Goal: Find contact information: Find contact information

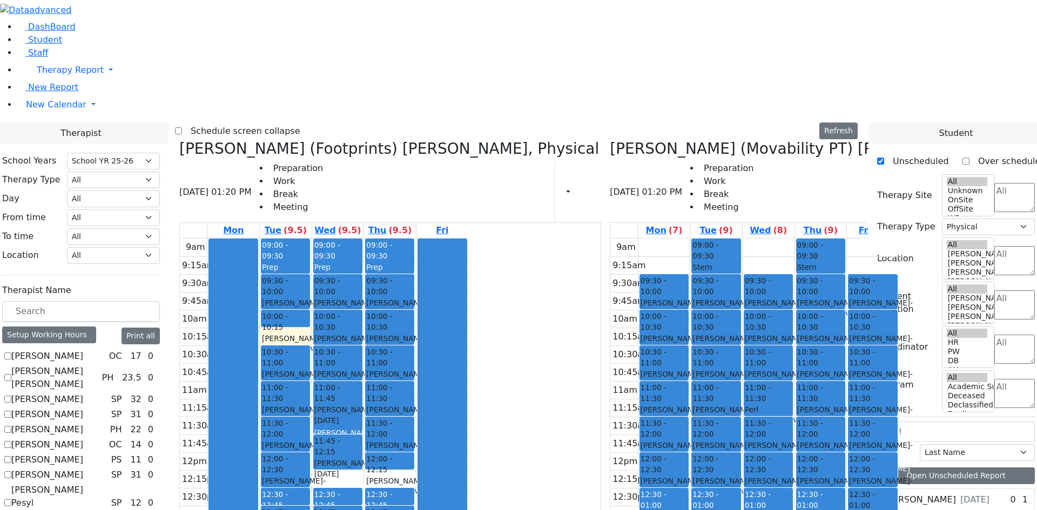
select select "212"
select select "2"
click at [361, 404] on div "Gross Tovya - 02/07/2016 Kramer Bluma" at bounding box center [337, 421] width 47 height 34
click at [361, 458] on div "Greenfield Yehuda - 04/05/2017" at bounding box center [337, 469] width 47 height 22
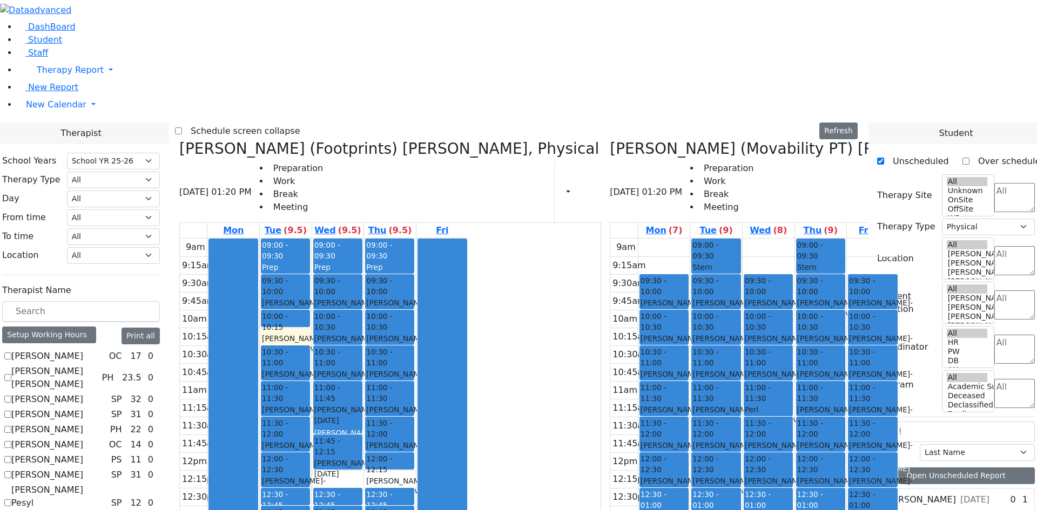
checkbox input "false"
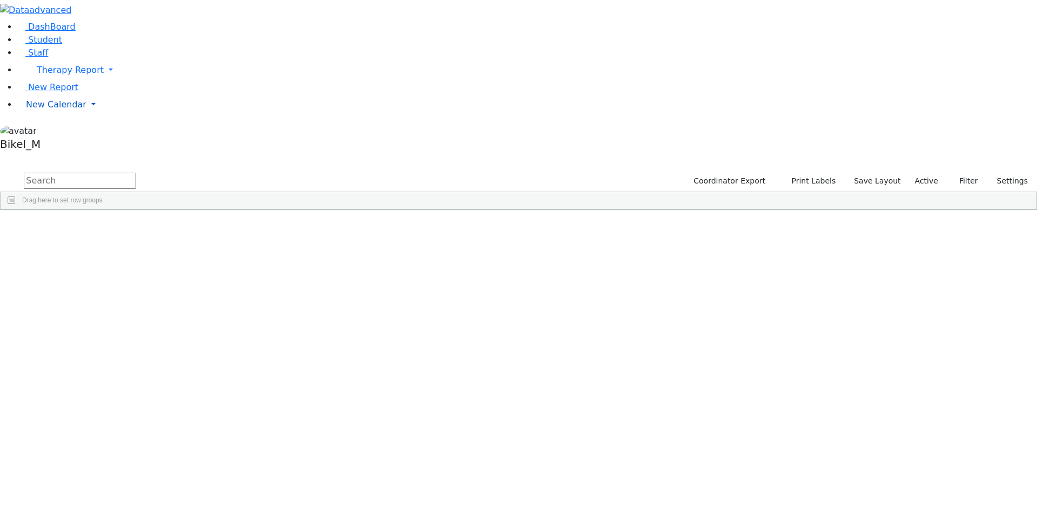
click at [69, 75] on span "New Calendar" at bounding box center [70, 70] width 67 height 10
click at [62, 133] on link "Calendar" at bounding box center [42, 126] width 39 height 13
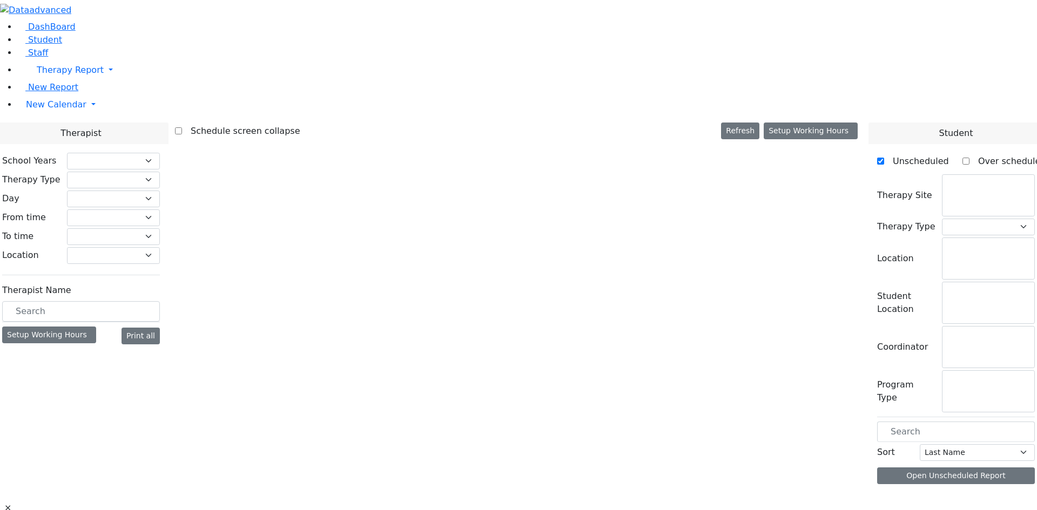
checkbox input "false"
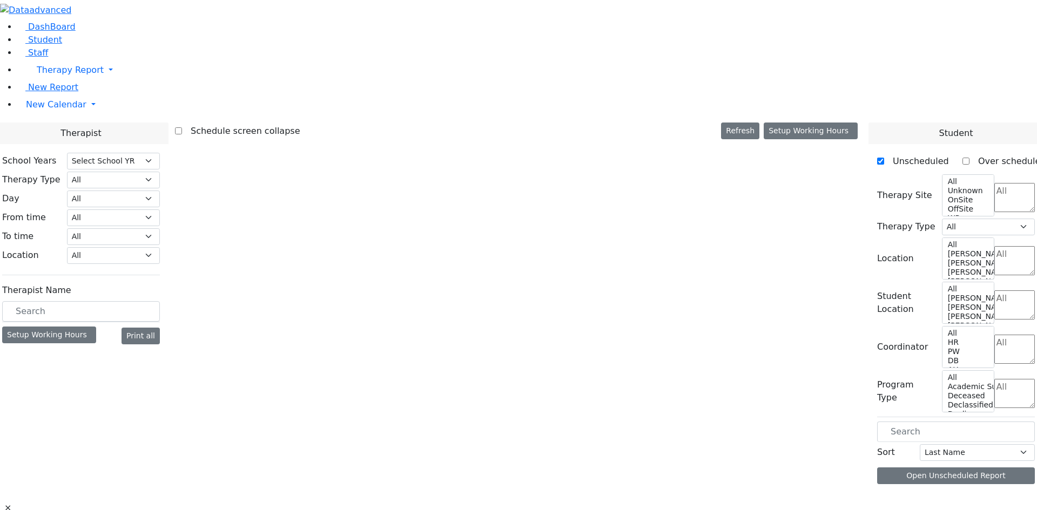
select select "212"
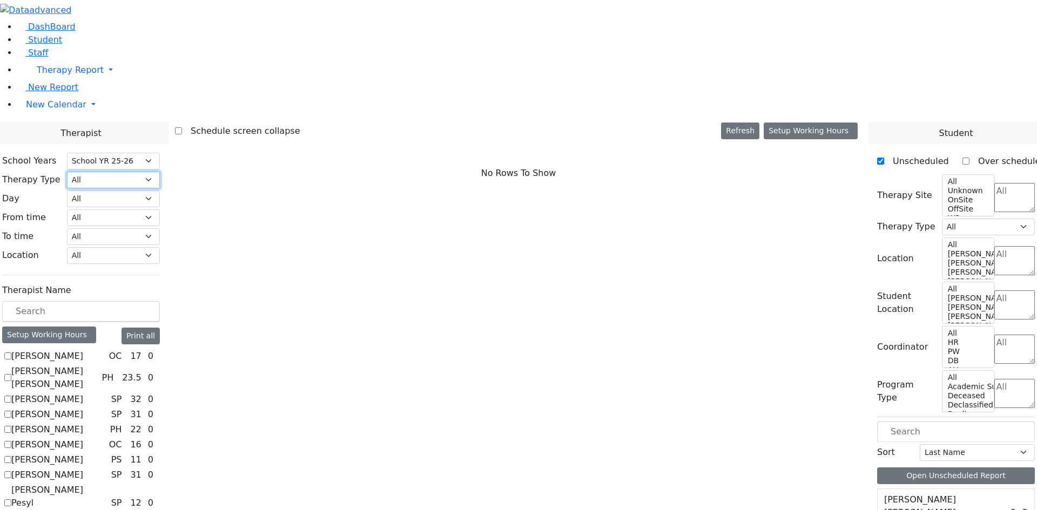
click at [160, 172] on select "All Psych Hearing Vision Speech Physical Occupational" at bounding box center [113, 180] width 93 height 17
select select "3"
click at [160, 172] on select "All Psych Hearing Vision Speech Physical Occupational" at bounding box center [113, 180] width 93 height 17
select select "3"
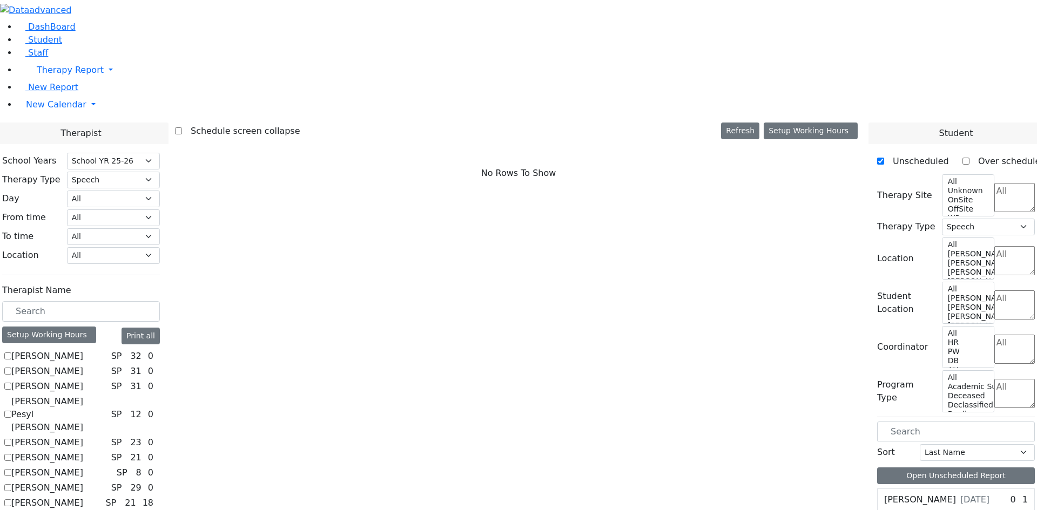
click at [107, 395] on label "Berman Pesyl Miriam" at bounding box center [59, 414] width 96 height 39
click at [11, 411] on input "Berman Pesyl Miriam" at bounding box center [7, 414] width 7 height 7
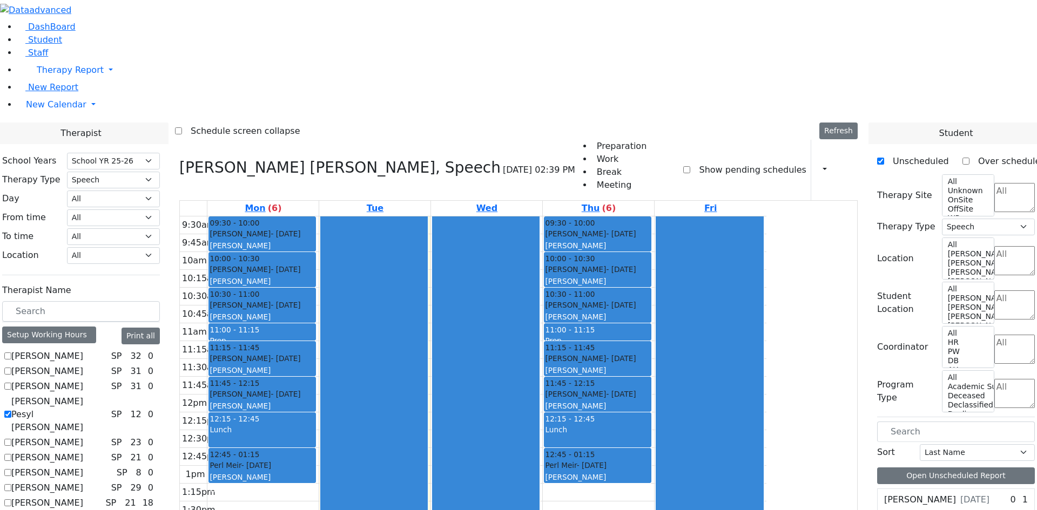
click at [107, 395] on label "Berman Pesyl Miriam" at bounding box center [59, 414] width 96 height 39
click at [11, 411] on input "Berman Pesyl Miriam" at bounding box center [7, 414] width 7 height 7
checkbox input "false"
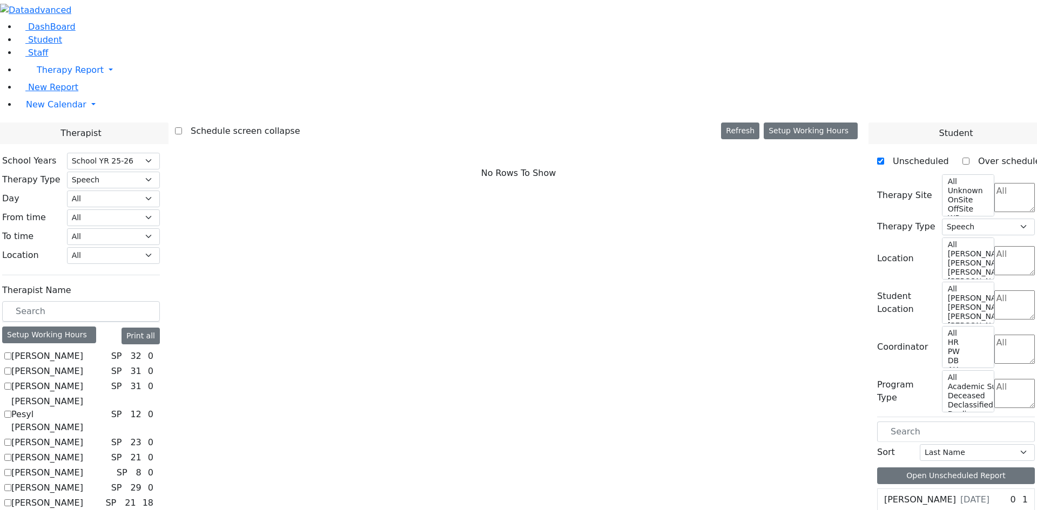
click at [83, 436] on label "Biderman Tzipora" at bounding box center [47, 442] width 72 height 13
click at [11, 439] on input "Biderman Tzipora" at bounding box center [7, 442] width 7 height 7
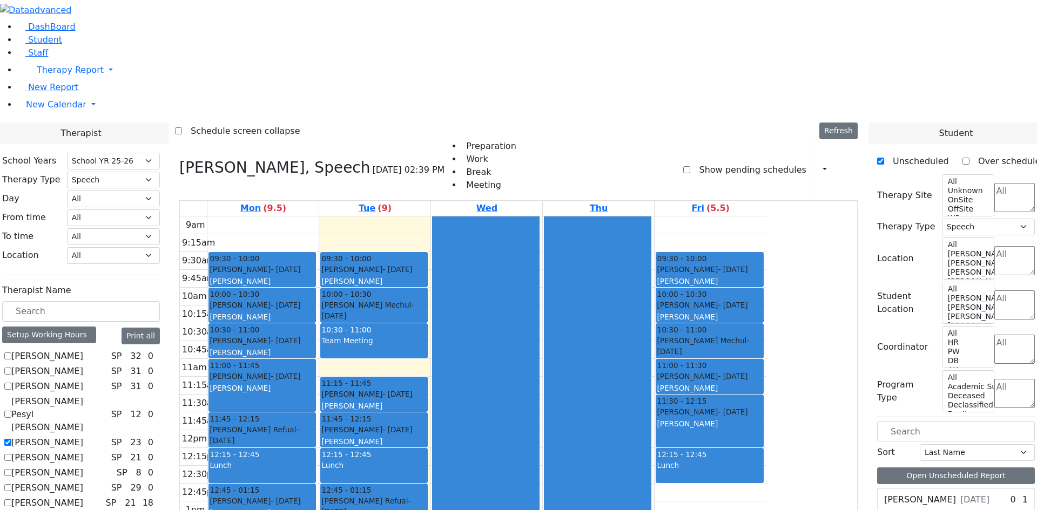
click at [83, 436] on label "Biderman Tzipora" at bounding box center [47, 442] width 72 height 13
click at [11, 439] on input "Biderman Tzipora" at bounding box center [7, 442] width 7 height 7
checkbox input "false"
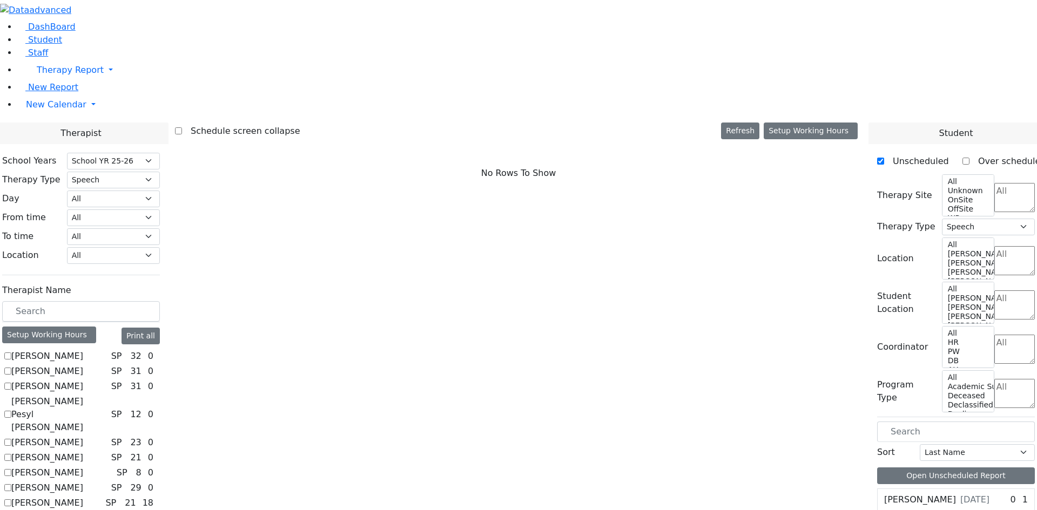
click at [83, 451] on label "Epstein Chava" at bounding box center [47, 457] width 72 height 13
click at [11, 454] on input "Epstein Chava" at bounding box center [7, 457] width 7 height 7
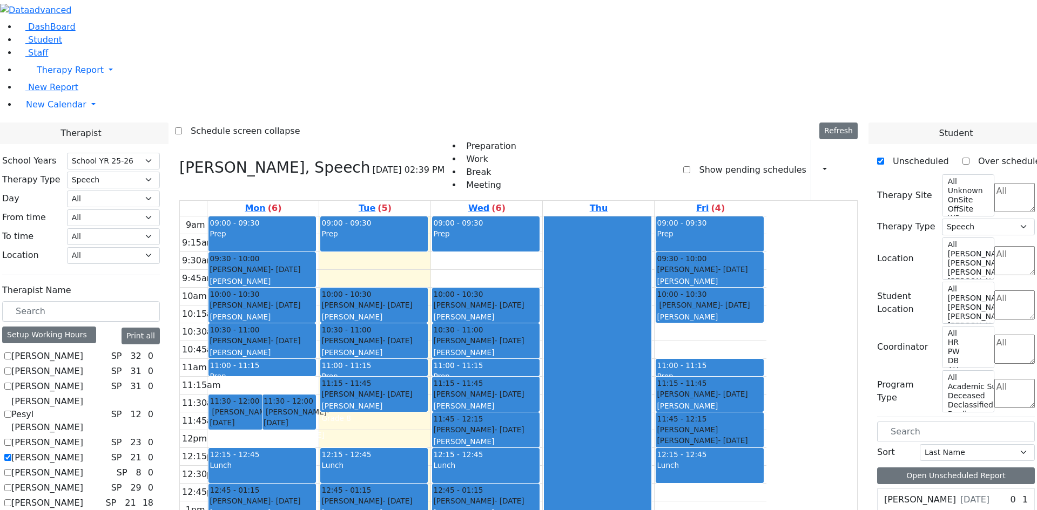
click at [83, 451] on label "Epstein Chava" at bounding box center [47, 457] width 72 height 13
click at [11, 454] on input "Epstein Chava" at bounding box center [7, 457] width 7 height 7
checkbox input "false"
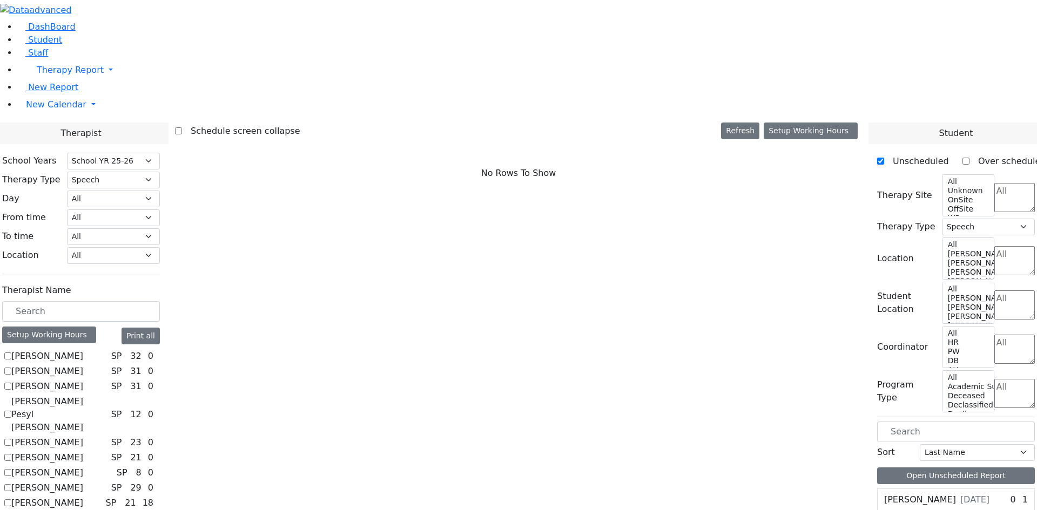
click at [83, 467] on label "Flegmann Esther S" at bounding box center [47, 473] width 72 height 13
click at [11, 469] on input "Flegmann Esther S" at bounding box center [7, 472] width 7 height 7
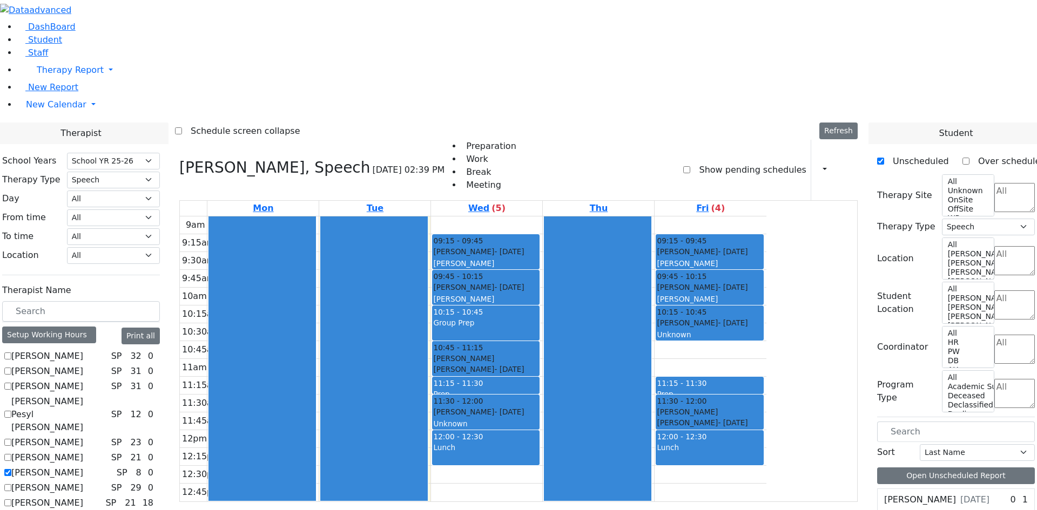
click at [83, 467] on label "Flegmann Esther S" at bounding box center [47, 473] width 72 height 13
click at [11, 469] on input "Flegmann Esther S" at bounding box center [7, 472] width 7 height 7
checkbox input "false"
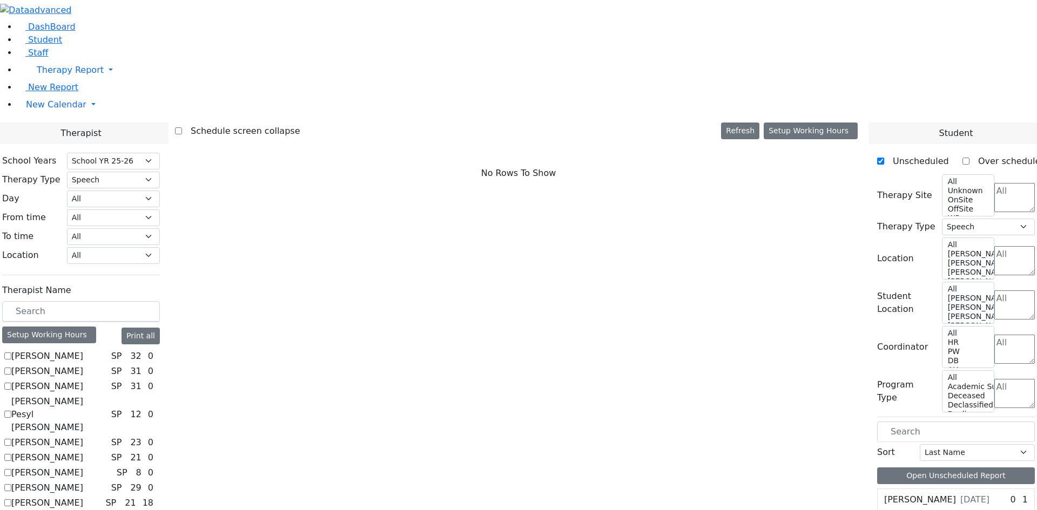
click at [83, 482] on label "[PERSON_NAME]" at bounding box center [47, 488] width 72 height 13
click at [11, 484] on input "[PERSON_NAME]" at bounding box center [7, 487] width 7 height 7
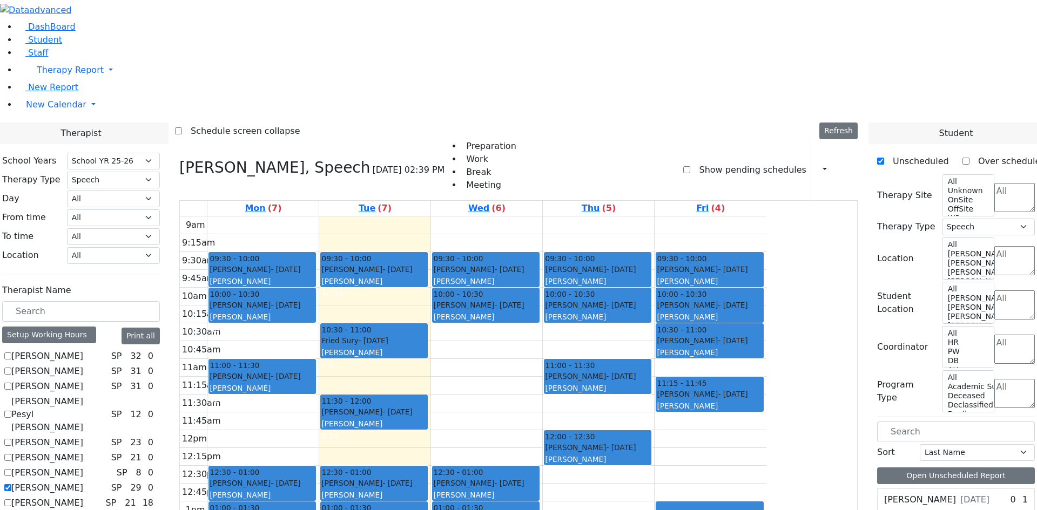
click at [83, 482] on label "[PERSON_NAME]" at bounding box center [47, 488] width 72 height 13
click at [11, 484] on input "[PERSON_NAME]" at bounding box center [7, 487] width 7 height 7
checkbox input "false"
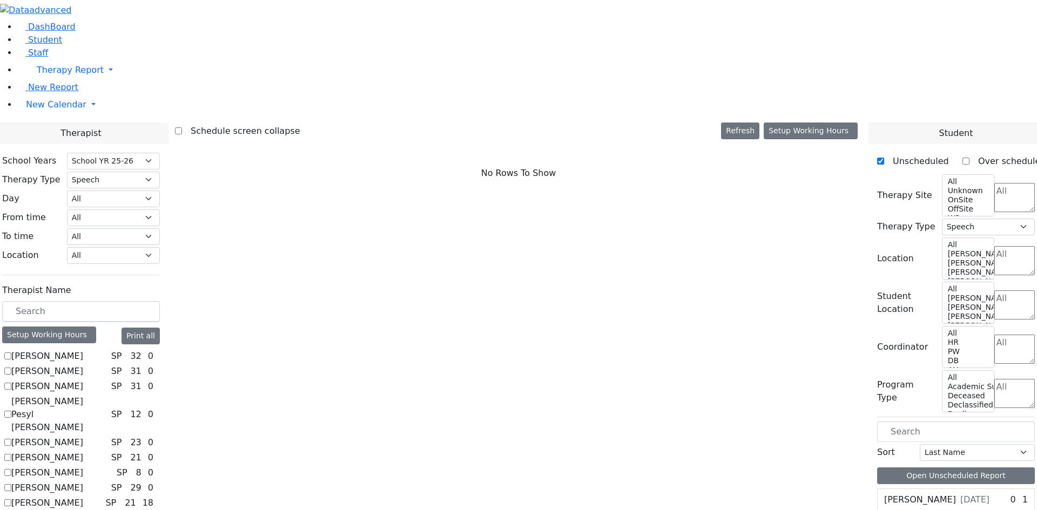
click at [83, 497] on label "Grumet Tova" at bounding box center [47, 503] width 72 height 13
click at [11, 500] on input "Grumet Tova" at bounding box center [7, 503] width 7 height 7
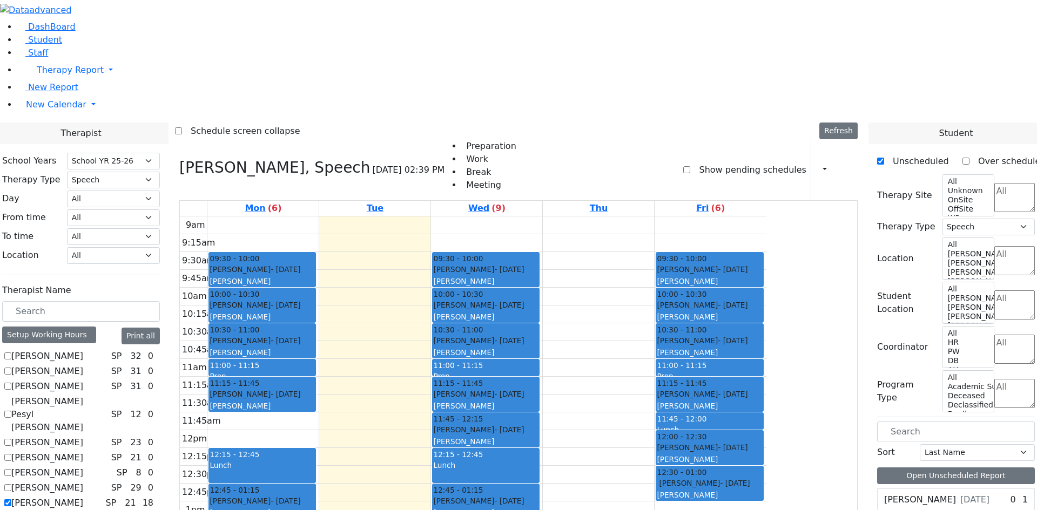
click at [83, 497] on label "Grumet Tova" at bounding box center [47, 503] width 72 height 13
click at [11, 500] on input "Grumet Tova" at bounding box center [7, 503] width 7 height 7
checkbox input "false"
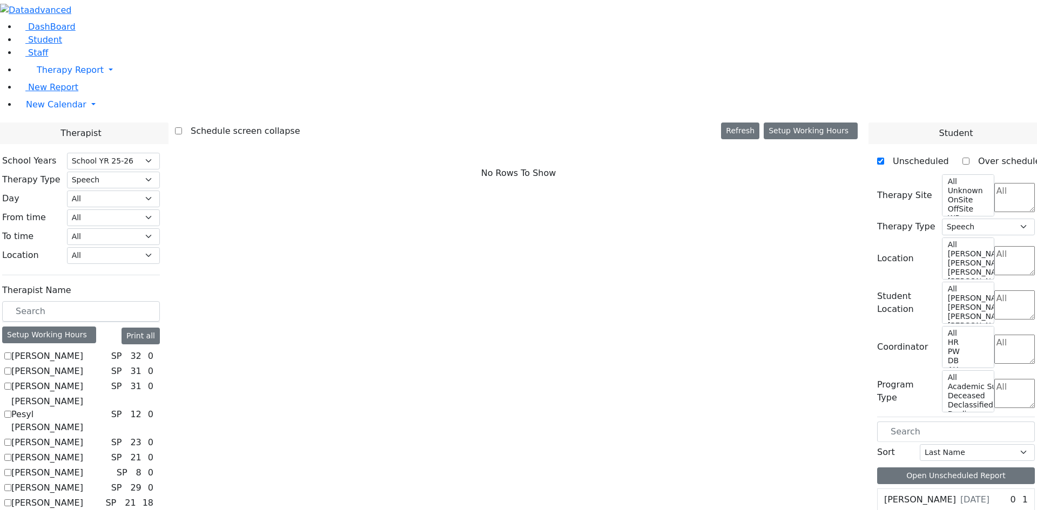
click at [83, 510] on label "Grunwald Varda" at bounding box center [47, 518] width 72 height 13
click at [11, 510] on input "Grunwald Varda" at bounding box center [7, 518] width 7 height 7
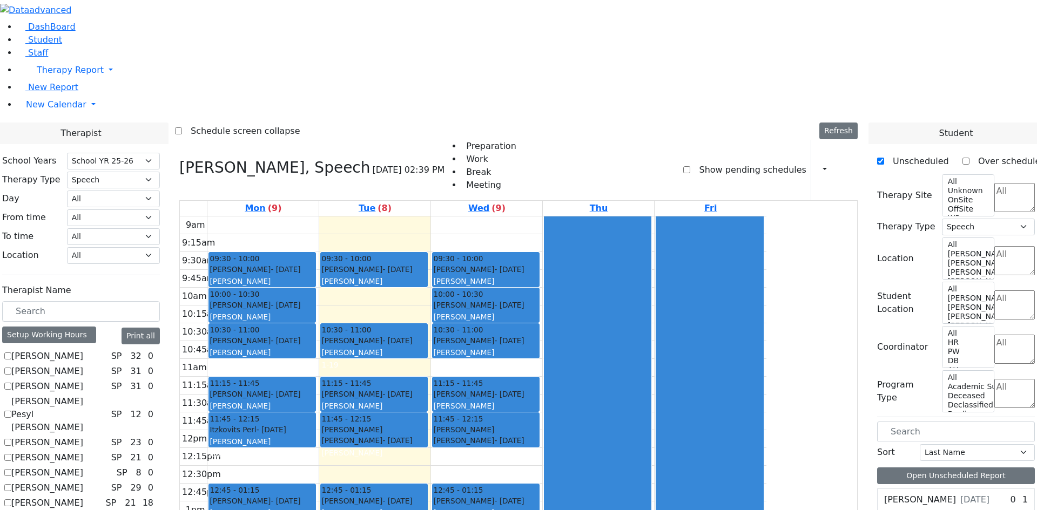
click at [83, 510] on label "Grunwald Varda" at bounding box center [47, 518] width 72 height 13
click at [11, 510] on input "Grunwald Varda" at bounding box center [7, 518] width 7 height 7
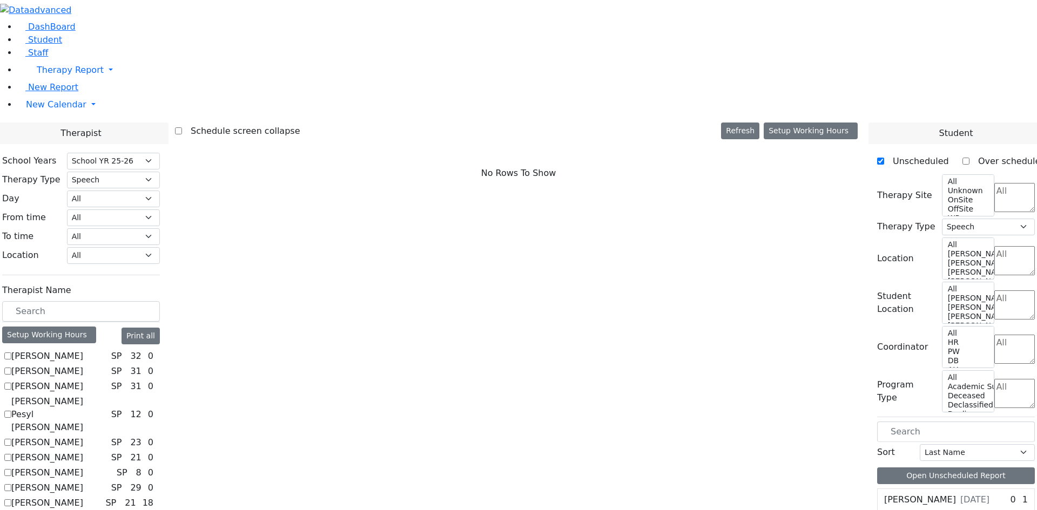
click at [83, 510] on label "Grunwald Varda" at bounding box center [47, 518] width 72 height 13
click at [11, 510] on input "Grunwald Varda" at bounding box center [7, 518] width 7 height 7
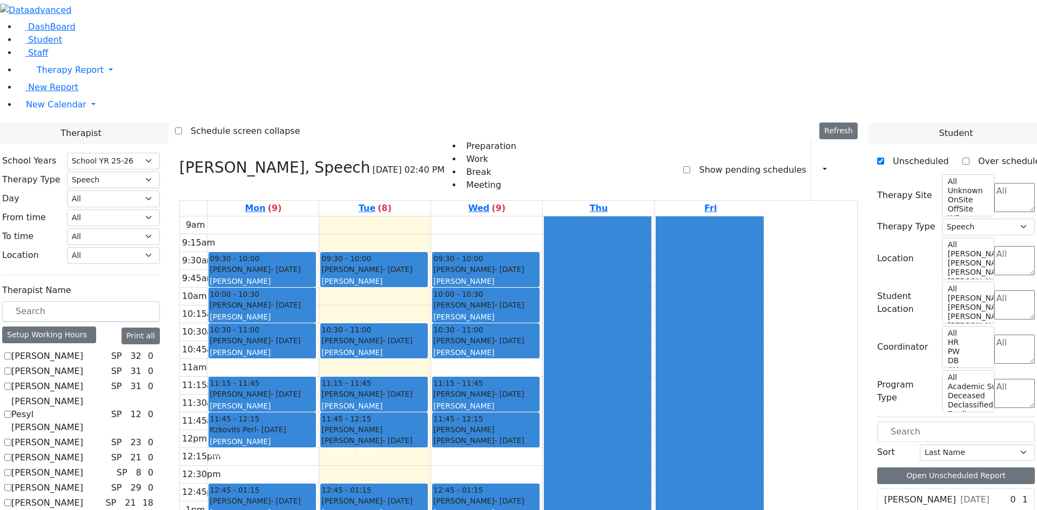
click at [83, 510] on label "Grunwald Varda" at bounding box center [47, 518] width 72 height 13
click at [11, 510] on input "Grunwald Varda" at bounding box center [7, 518] width 7 height 7
checkbox input "false"
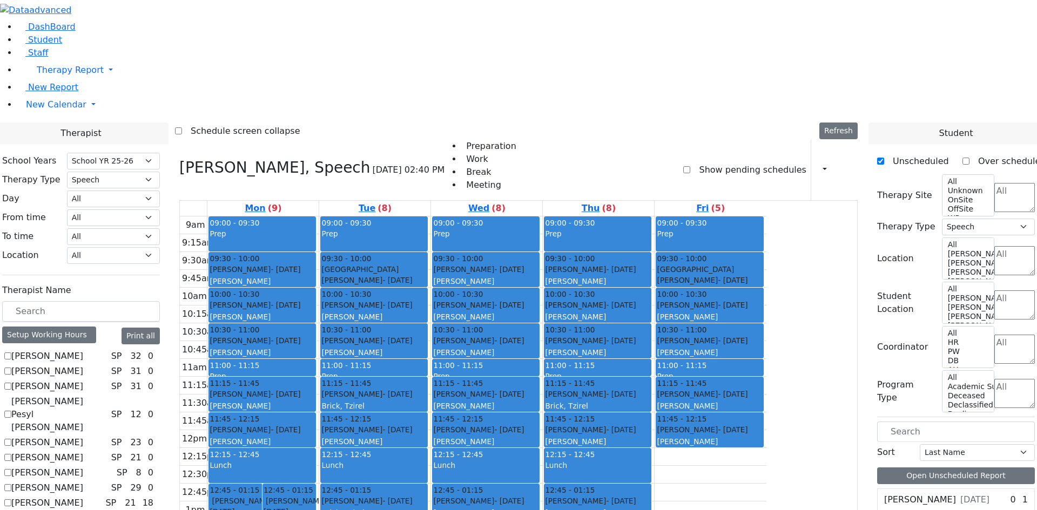
checkbox input "false"
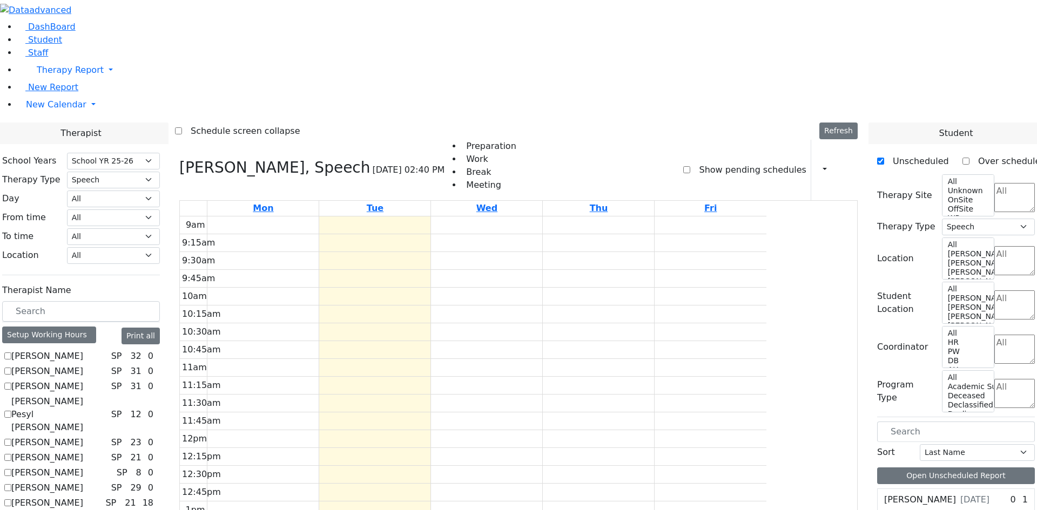
checkbox input "false"
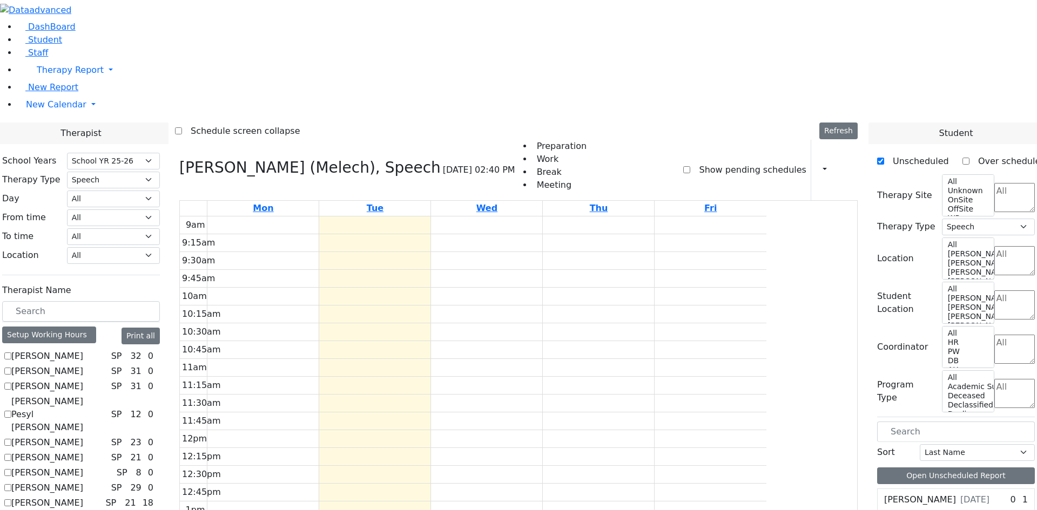
checkbox input "false"
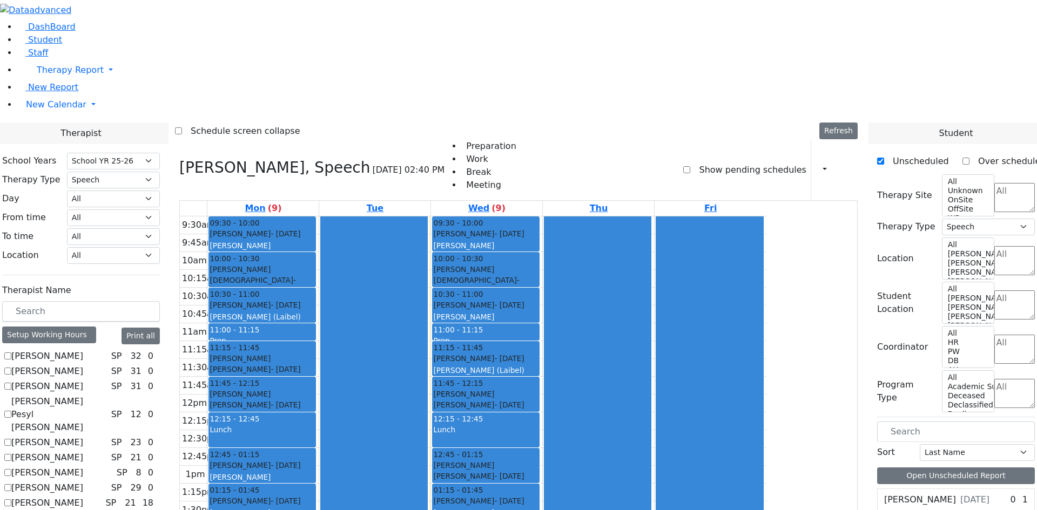
checkbox input "false"
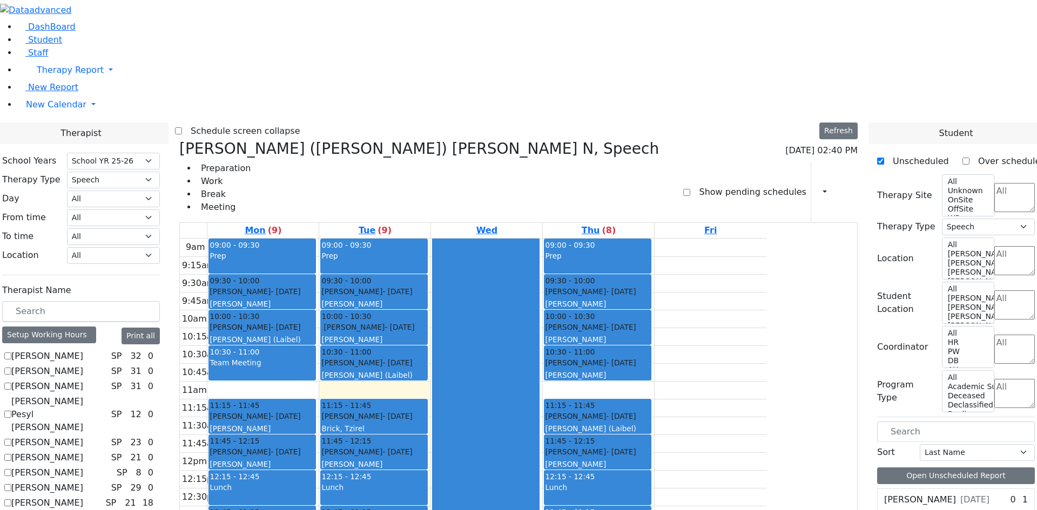
checkbox input "false"
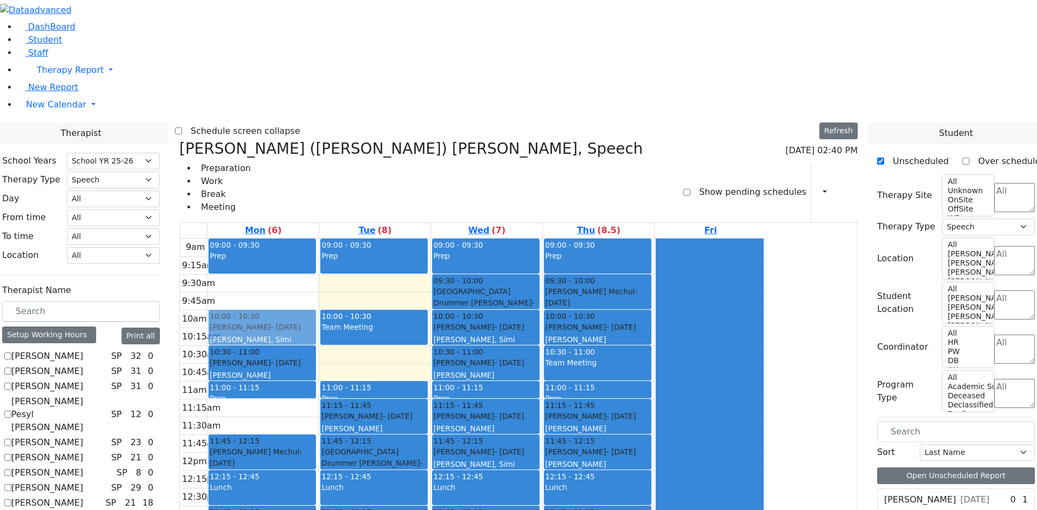
drag, startPoint x: 448, startPoint y: 203, endPoint x: 372, endPoint y: 160, distance: 86.5
click at [372, 239] on tr "09:00 - 09:30 Prep 10:30 - 11:00 Friedman Yuda - 06/26/2017 Cohen, Sara C 11:00…" at bounding box center [473, 453] width 586 height 428
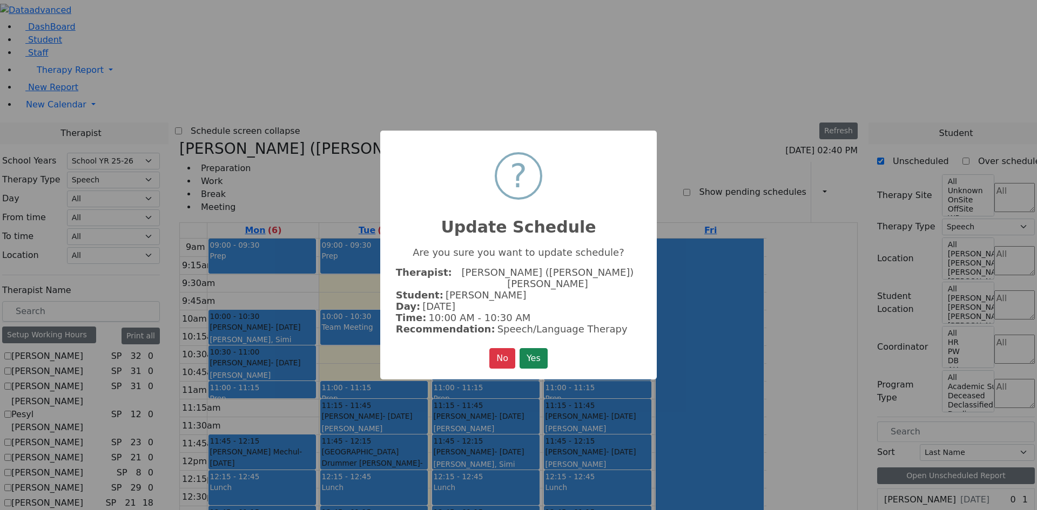
click at [521, 353] on button "Yes" at bounding box center [534, 358] width 28 height 21
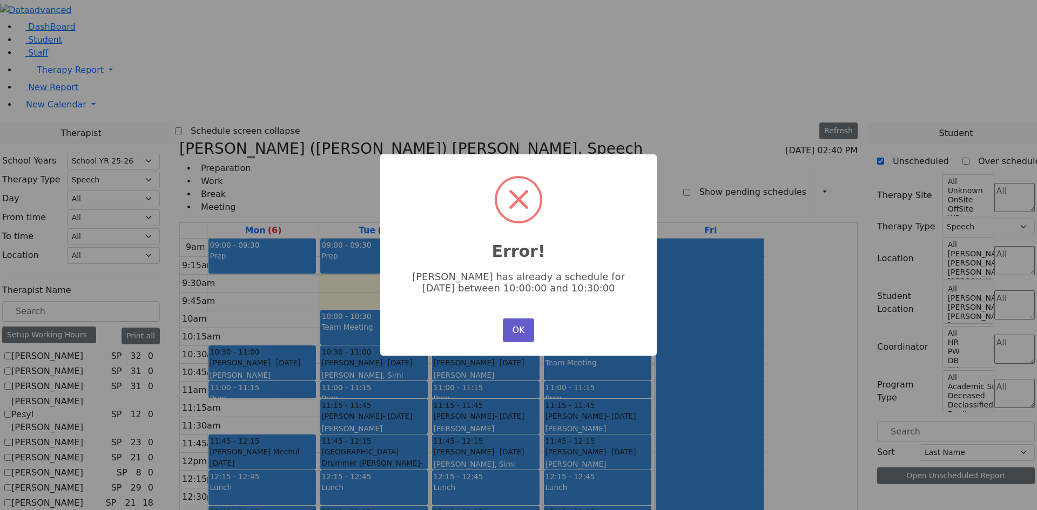
click at [507, 327] on button "OK" at bounding box center [518, 331] width 31 height 24
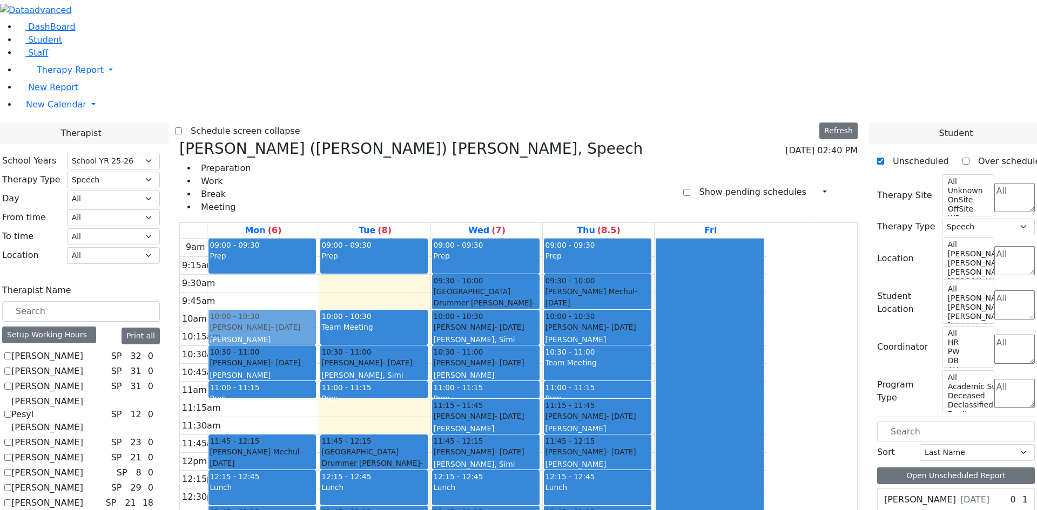
drag, startPoint x: 466, startPoint y: 241, endPoint x: 379, endPoint y: 152, distance: 124.5
click at [379, 239] on tr "09:00 - 09:30 Prep 10:30 - 11:00 Friedman Yuda - 06/26/2017 Cohen, Sara C 11:00…" at bounding box center [473, 453] width 586 height 428
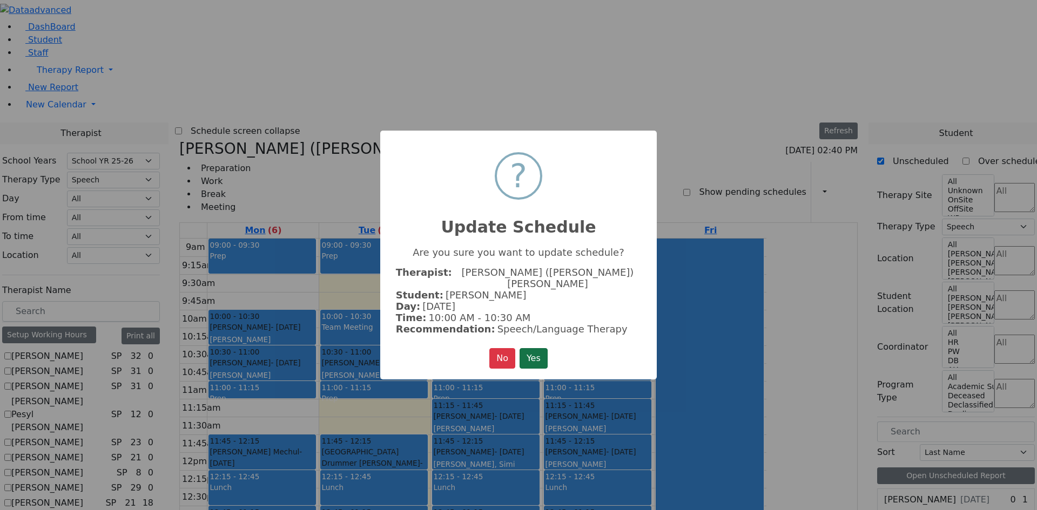
click at [530, 355] on button "Yes" at bounding box center [534, 358] width 28 height 21
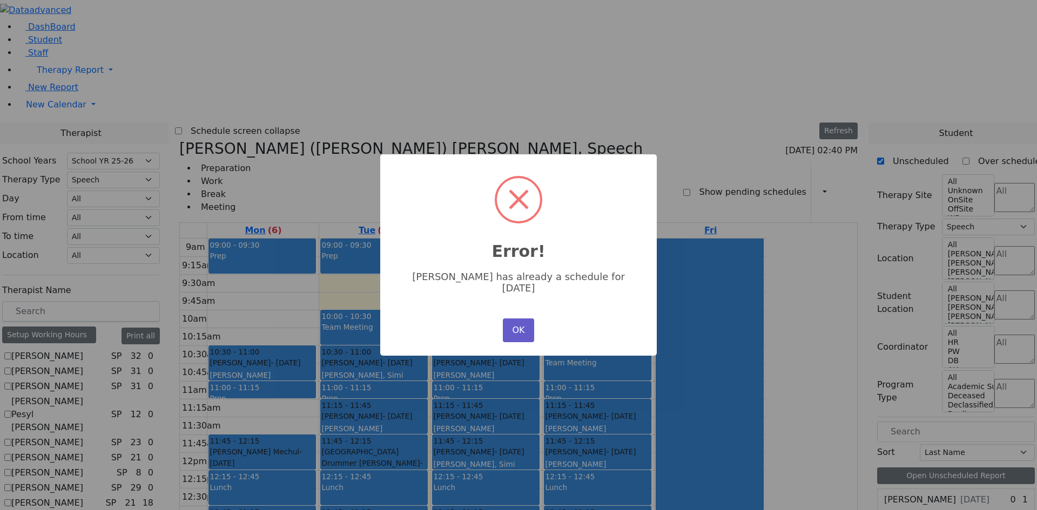
click at [523, 320] on button "OK" at bounding box center [518, 331] width 31 height 24
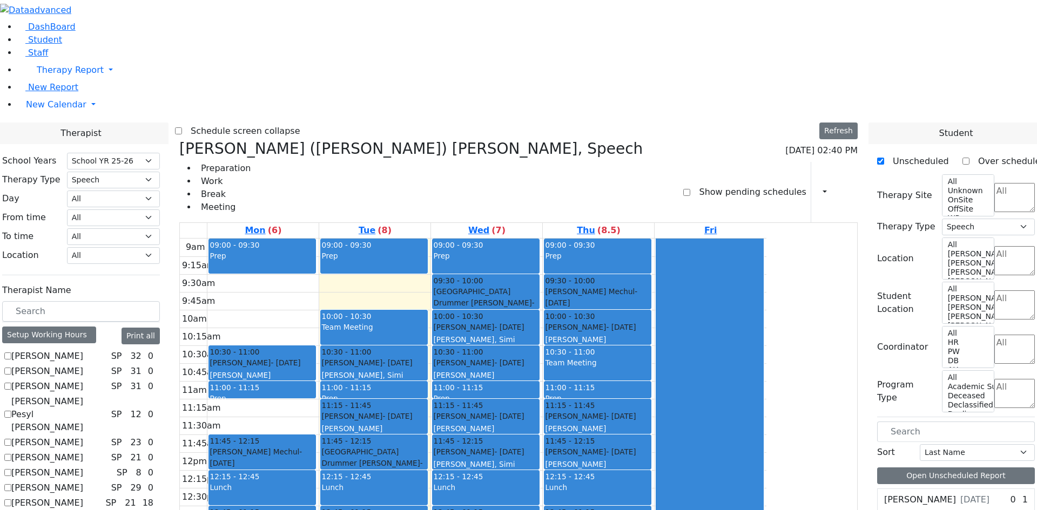
drag, startPoint x: 496, startPoint y: 296, endPoint x: 372, endPoint y: 179, distance: 170.8
click at [372, 239] on tr "09:00 - 09:30 Prep 10:30 - 11:00 Friedman Yuda - 06/26/2017 Cohen, Sara C 11:00…" at bounding box center [473, 453] width 586 height 428
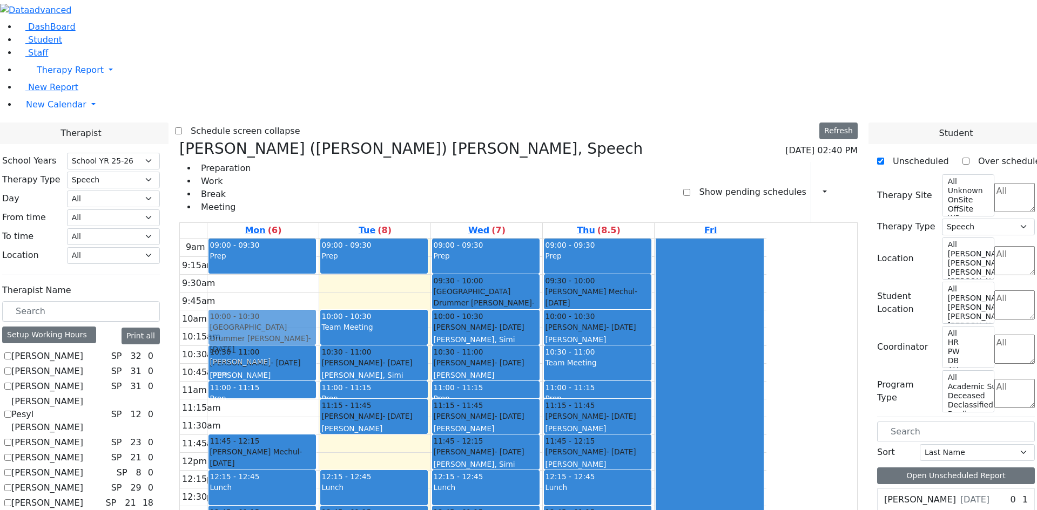
drag, startPoint x: 464, startPoint y: 292, endPoint x: 369, endPoint y: 171, distance: 153.4
click at [369, 239] on tr "09:00 - 09:30 Prep 10:30 - 11:00 Friedman Yuda - 06/26/2017 Cohen, Sara C 11:00…" at bounding box center [473, 453] width 586 height 428
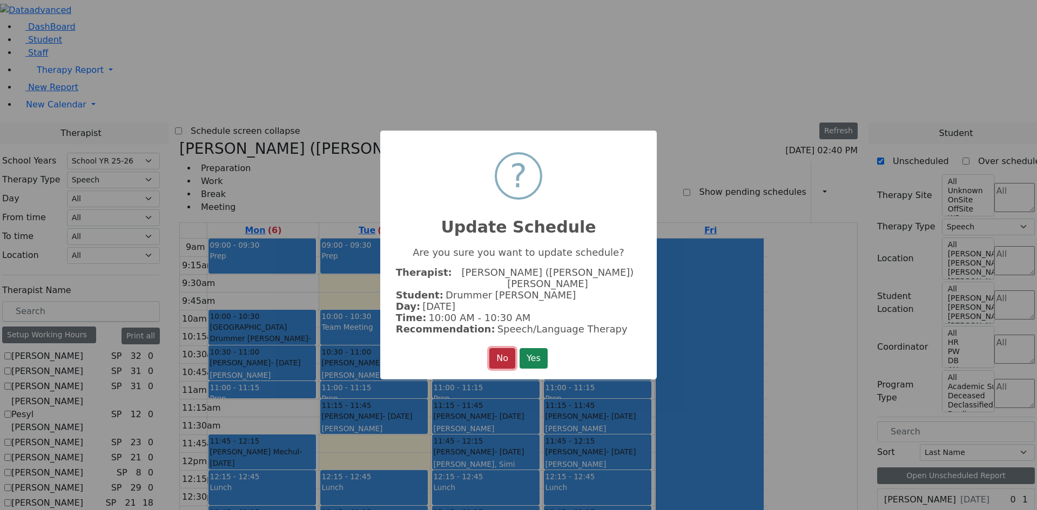
click at [496, 349] on button "No" at bounding box center [502, 358] width 26 height 21
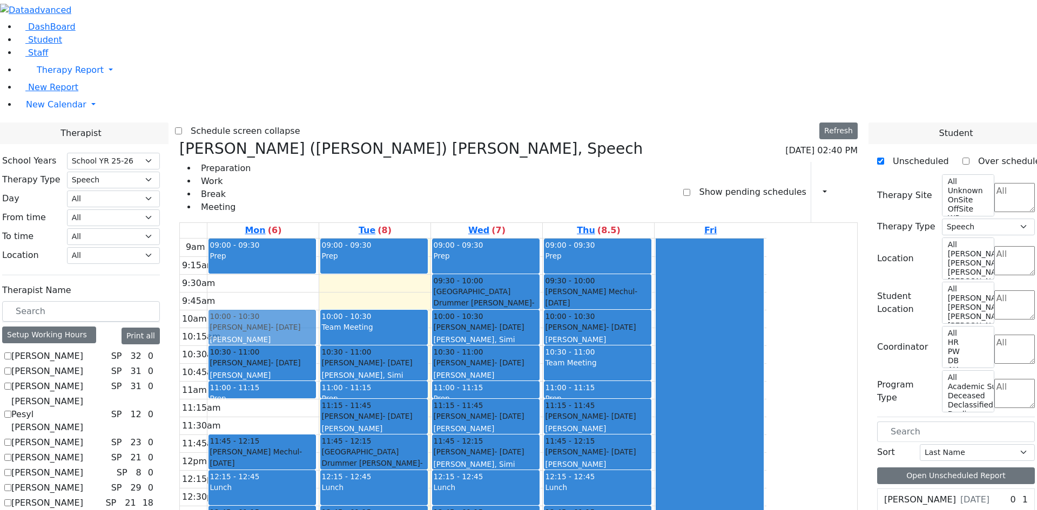
drag, startPoint x: 486, startPoint y: 384, endPoint x: 391, endPoint y: 160, distance: 242.9
click at [390, 239] on tr "09:00 - 09:30 Prep 10:30 - 11:00 Friedman Yuda - 06/26/2017 Cohen, Sara C 11:00…" at bounding box center [473, 453] width 586 height 428
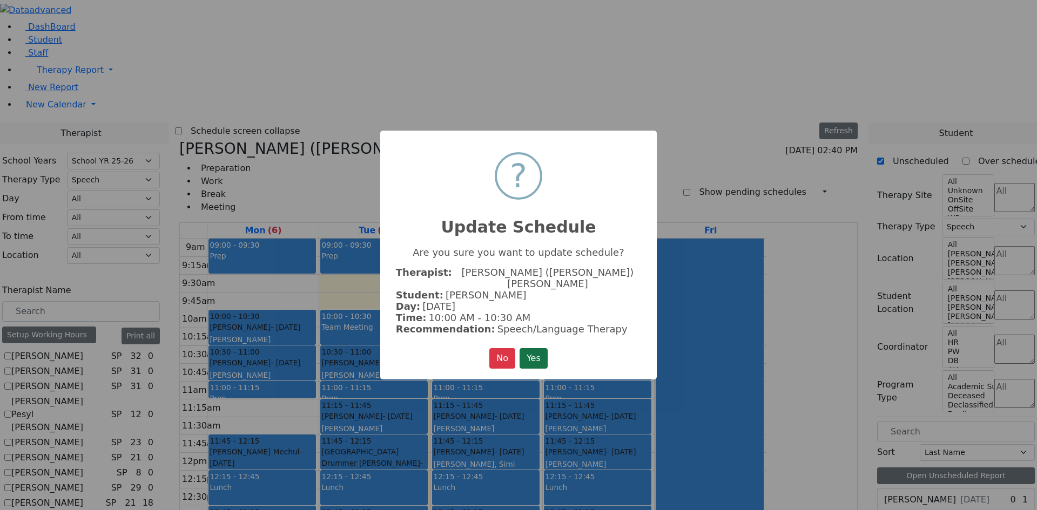
click at [540, 355] on button "Yes" at bounding box center [534, 358] width 28 height 21
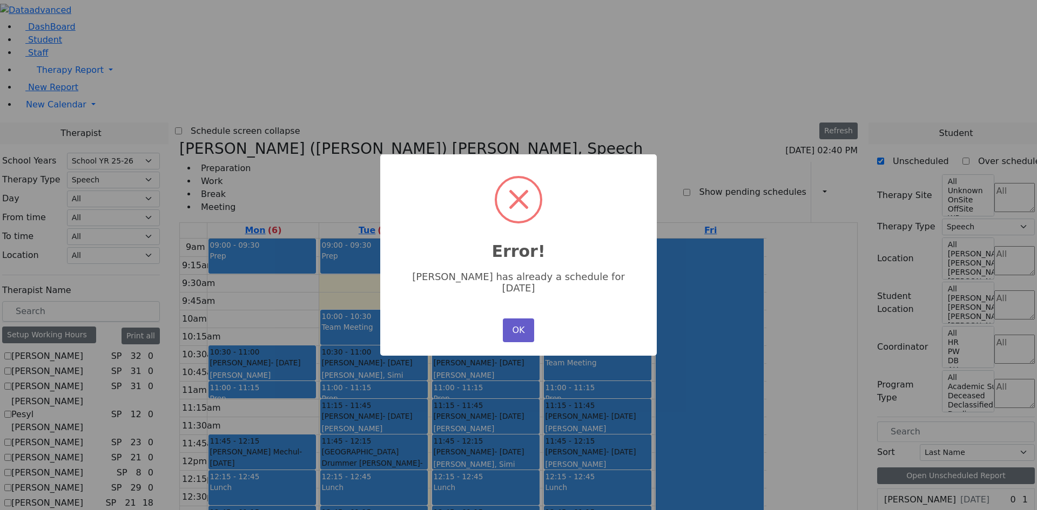
click at [512, 319] on button "OK" at bounding box center [518, 331] width 31 height 24
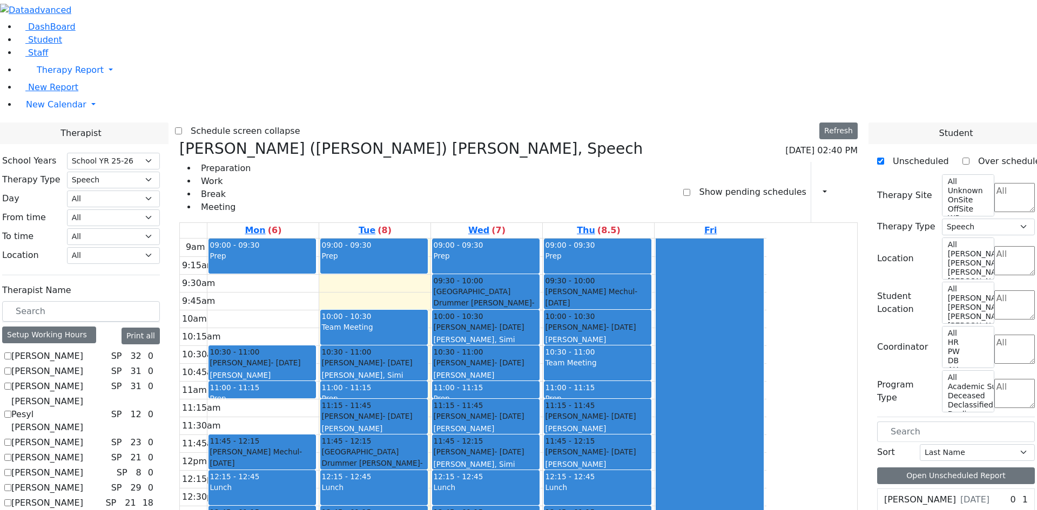
click at [650, 334] on div "[PERSON_NAME]" at bounding box center [597, 339] width 105 height 11
click at [650, 286] on div "Herskovic Mechul - 07/22/2017" at bounding box center [597, 297] width 105 height 22
drag, startPoint x: 687, startPoint y: 394, endPoint x: 348, endPoint y: 163, distance: 410.7
click at [348, 239] on tr "09:00 - 09:30 Prep 10:30 - 11:00 Friedman Yuda - 06/26/2017 Cohen, Sara C 11:00…" at bounding box center [473, 453] width 586 height 428
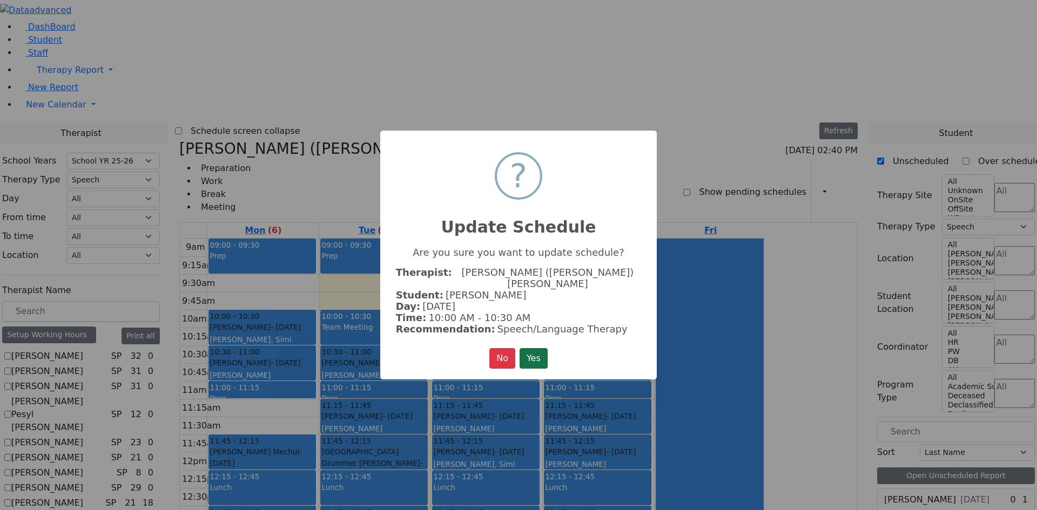
click at [542, 348] on button "Yes" at bounding box center [534, 358] width 28 height 21
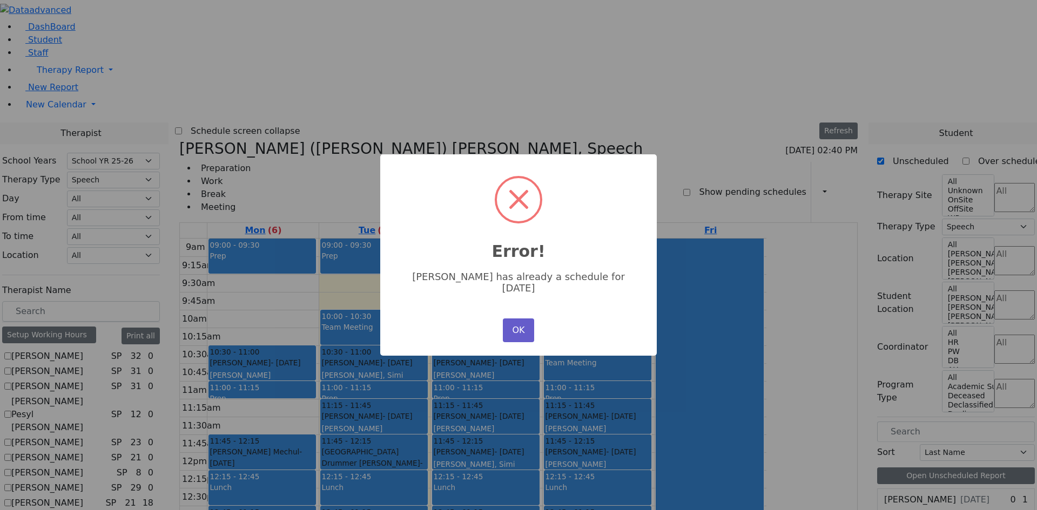
click at [522, 327] on button "OK" at bounding box center [518, 331] width 31 height 24
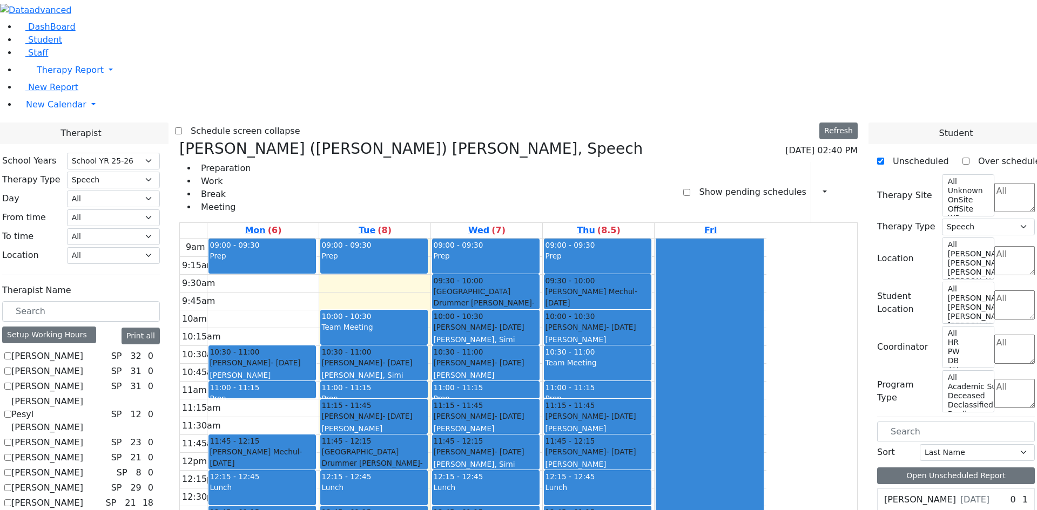
drag, startPoint x: 683, startPoint y: 430, endPoint x: 355, endPoint y: 154, distance: 428.9
click at [355, 239] on tr "09:00 - 09:30 Prep 10:30 - 11:00 Friedman Yuda - 06/26/2017 Cohen, Sara C 11:00…" at bounding box center [473, 453] width 586 height 428
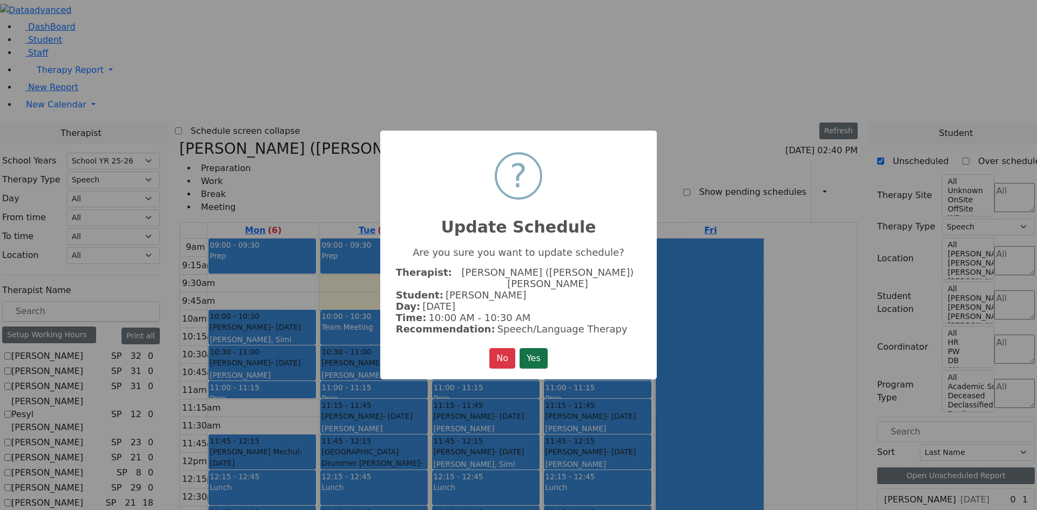
click at [530, 348] on button "Yes" at bounding box center [534, 358] width 28 height 21
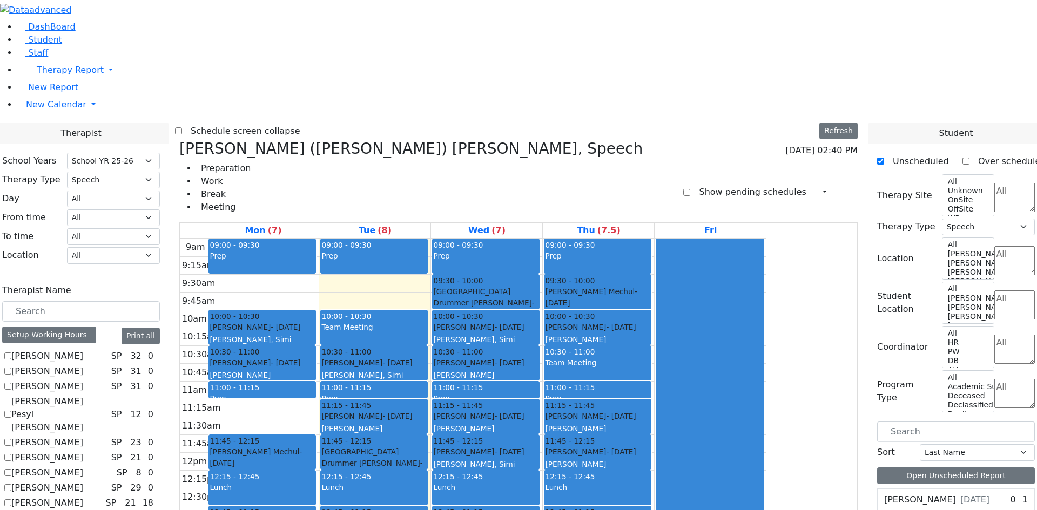
drag, startPoint x: 711, startPoint y: 456, endPoint x: 698, endPoint y: 417, distance: 41.2
click at [698, 417] on div "9am 9:15am 9:30am 9:45am 10am 10:15am 10:30am 10:45am 11am 11:15am 11:30am 11:4…" at bounding box center [473, 453] width 586 height 428
drag, startPoint x: 694, startPoint y: 453, endPoint x: 696, endPoint y: 421, distance: 31.3
click at [654, 421] on div "09:00 - 09:30 Prep 09:30 - 10:00 Herskovic Mechul - 07/22/2017 Peymer Bracha 10…" at bounding box center [598, 453] width 111 height 428
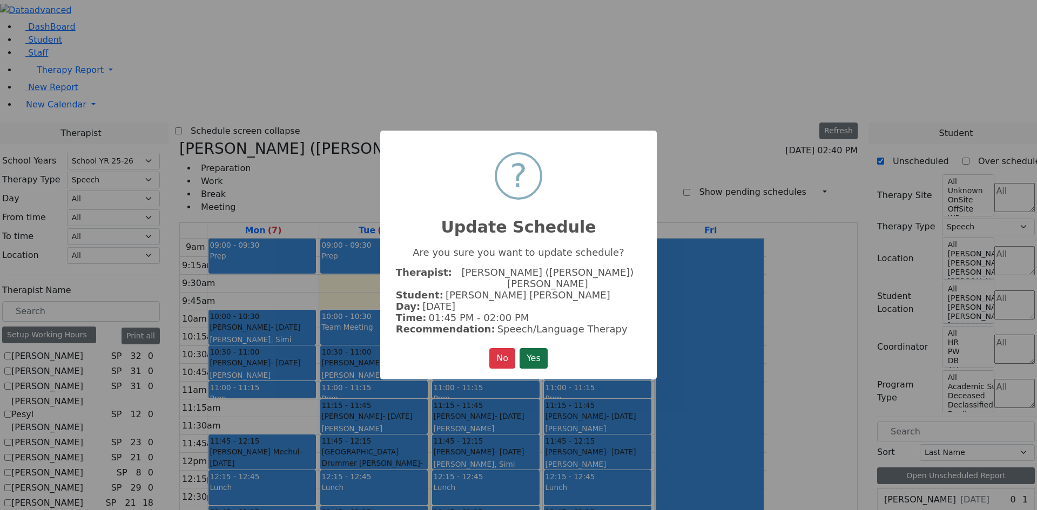
click at [544, 349] on button "Yes" at bounding box center [534, 358] width 28 height 21
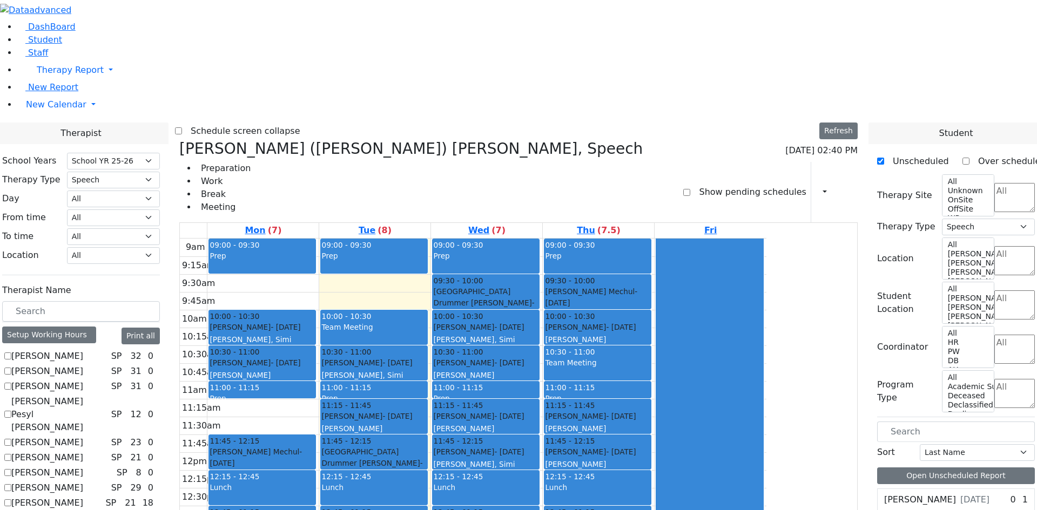
scroll to position [162, 0]
checkbox input "false"
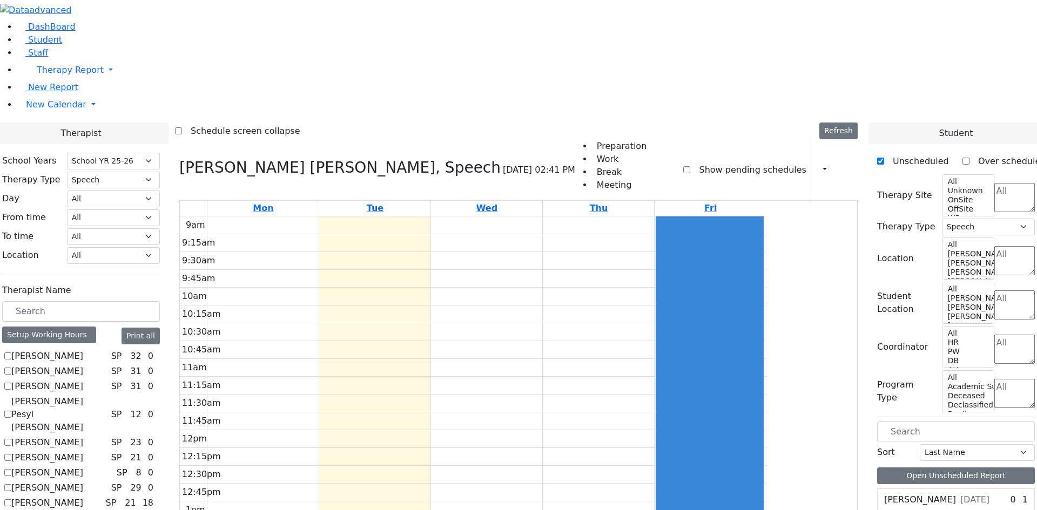
checkbox input "false"
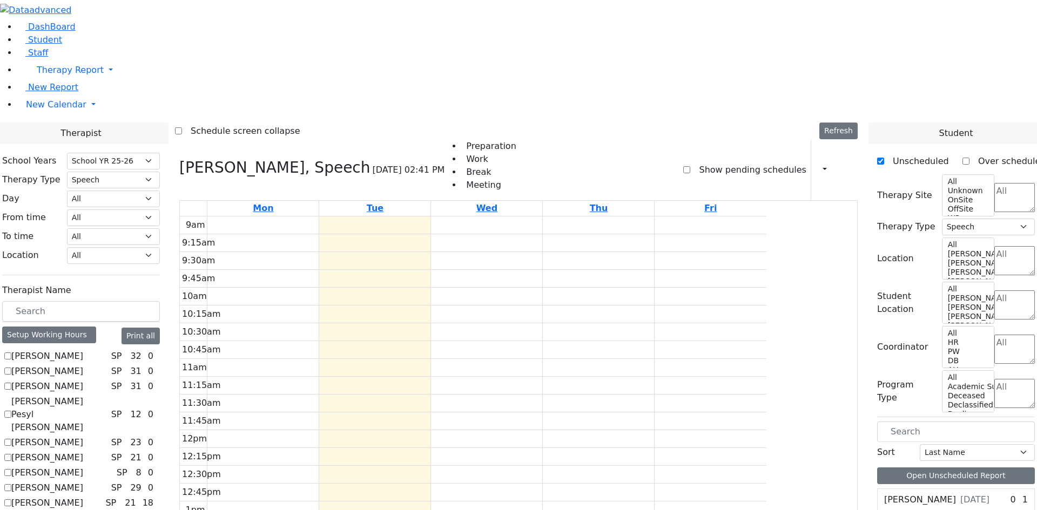
checkbox input "false"
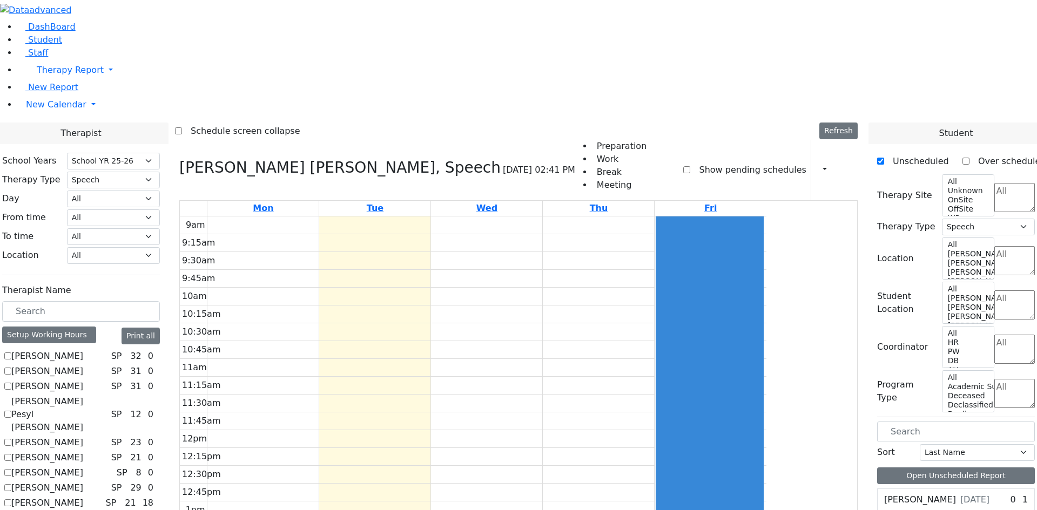
checkbox input "false"
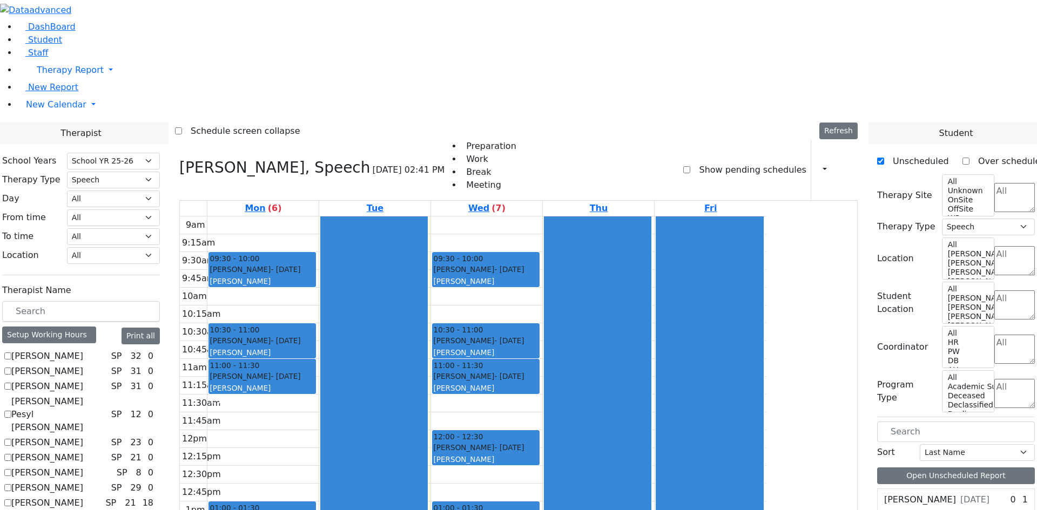
checkbox input "false"
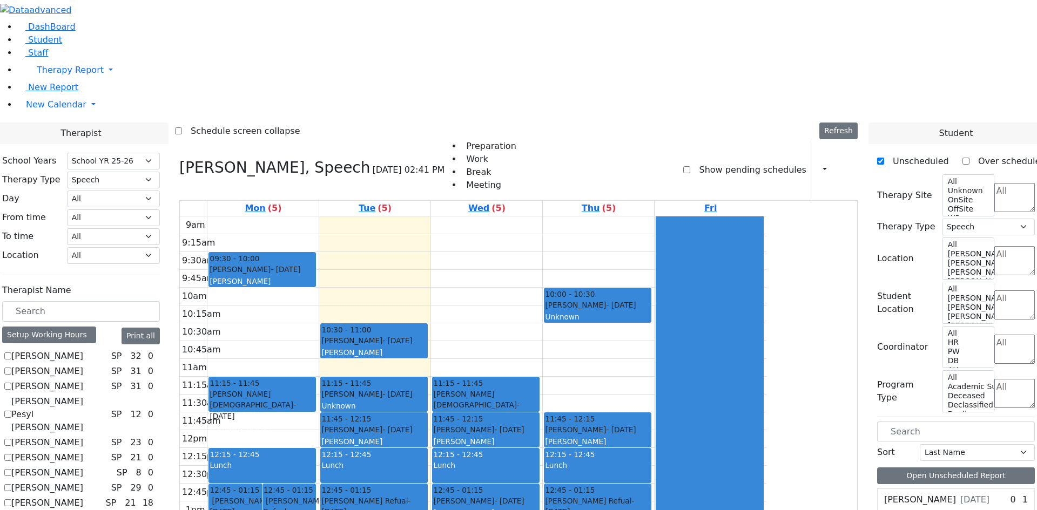
checkbox input "false"
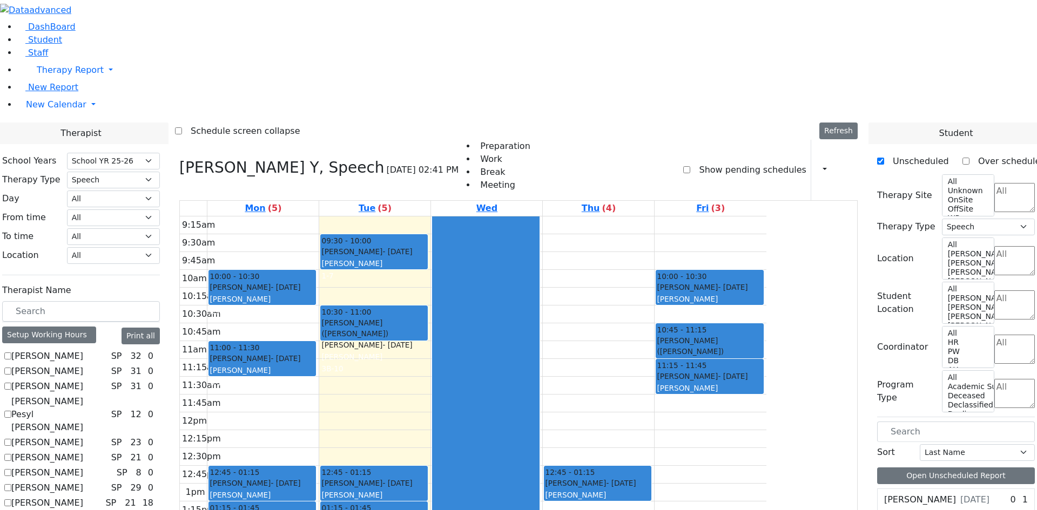
checkbox input "false"
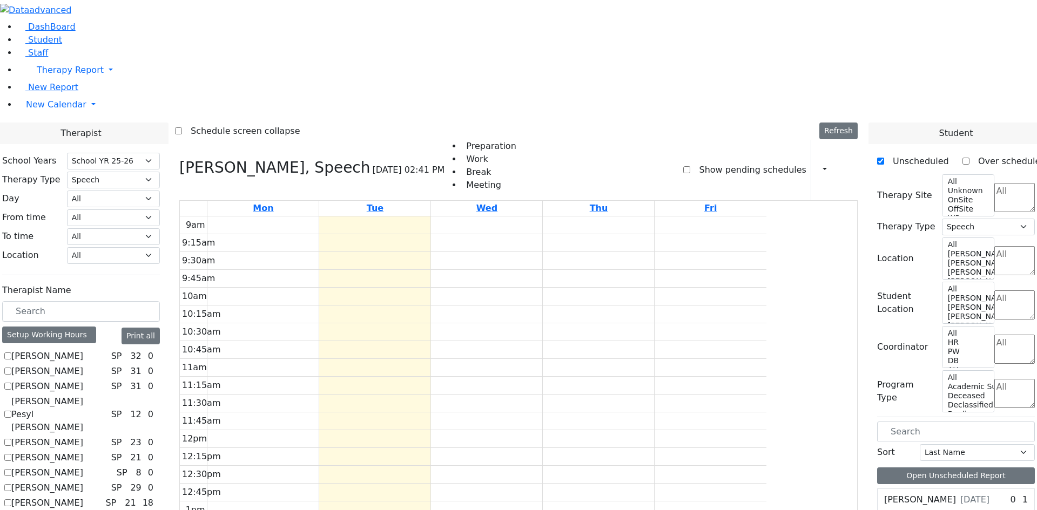
checkbox input "false"
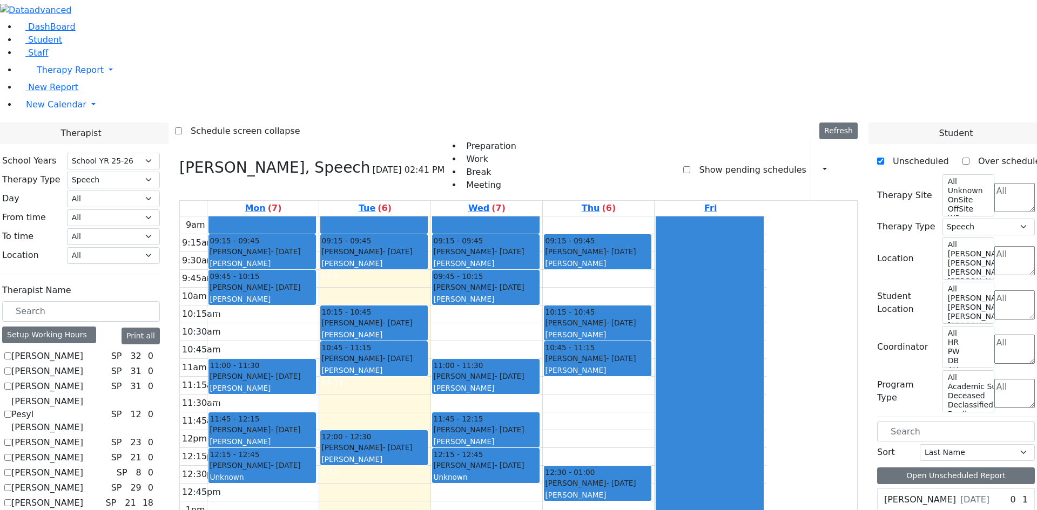
scroll to position [216, 0]
checkbox input "false"
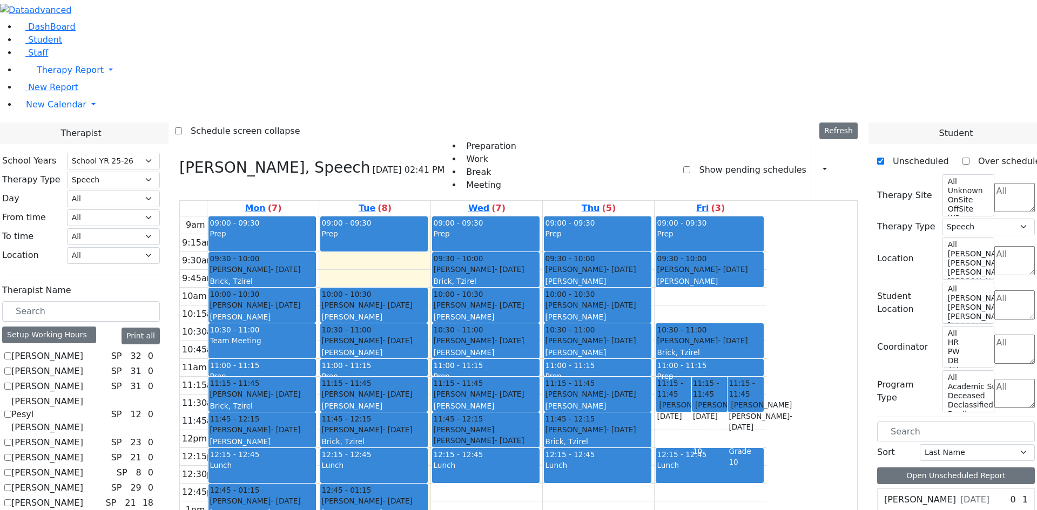
checkbox input "false"
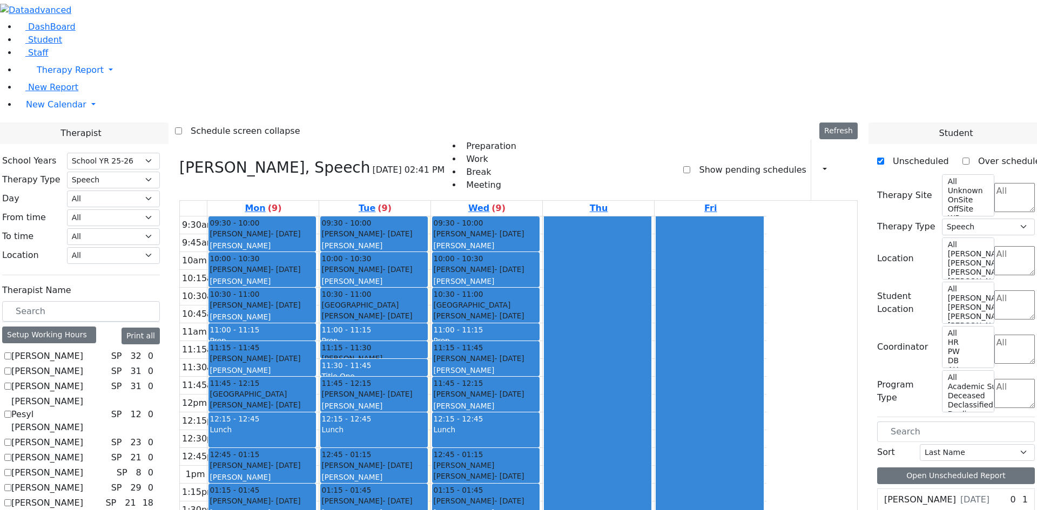
checkbox input "false"
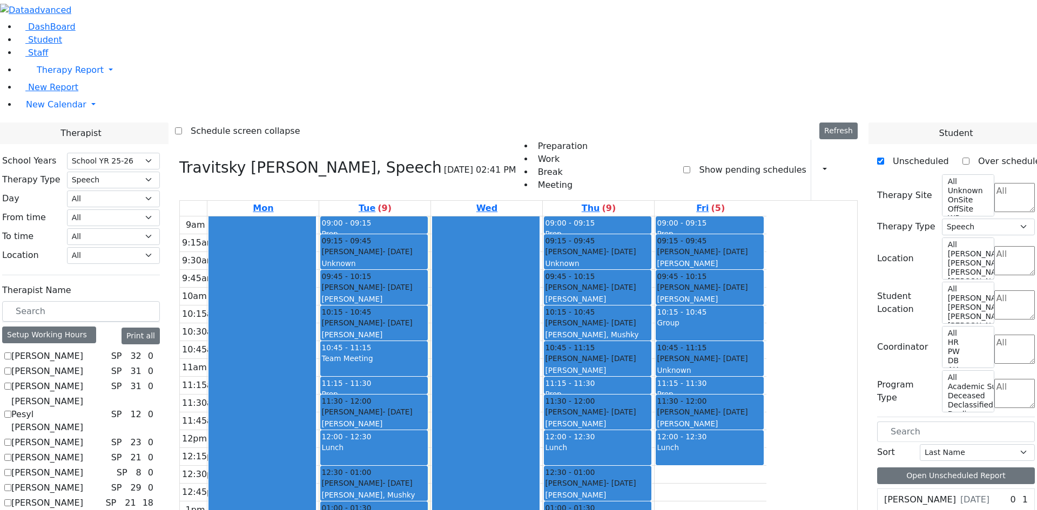
checkbox input "false"
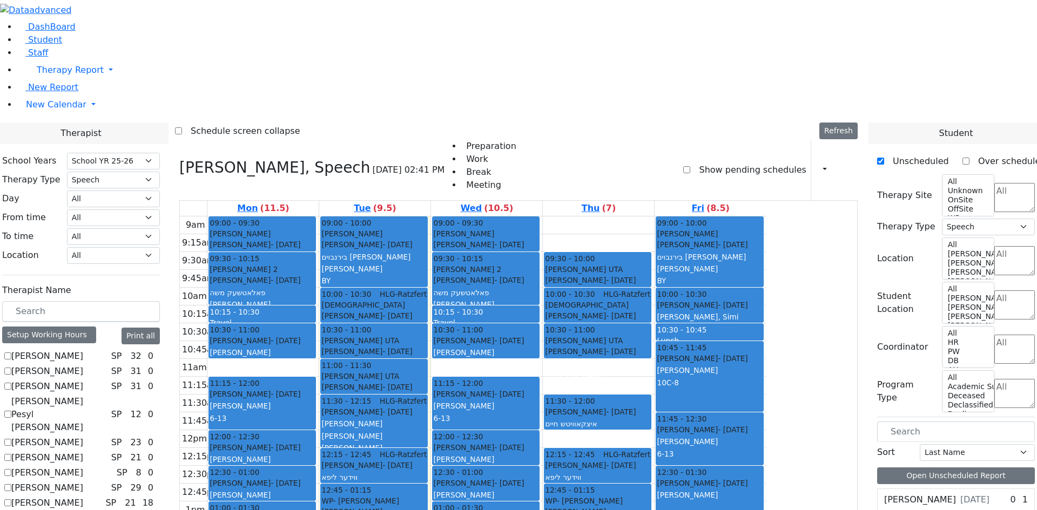
checkbox input "false"
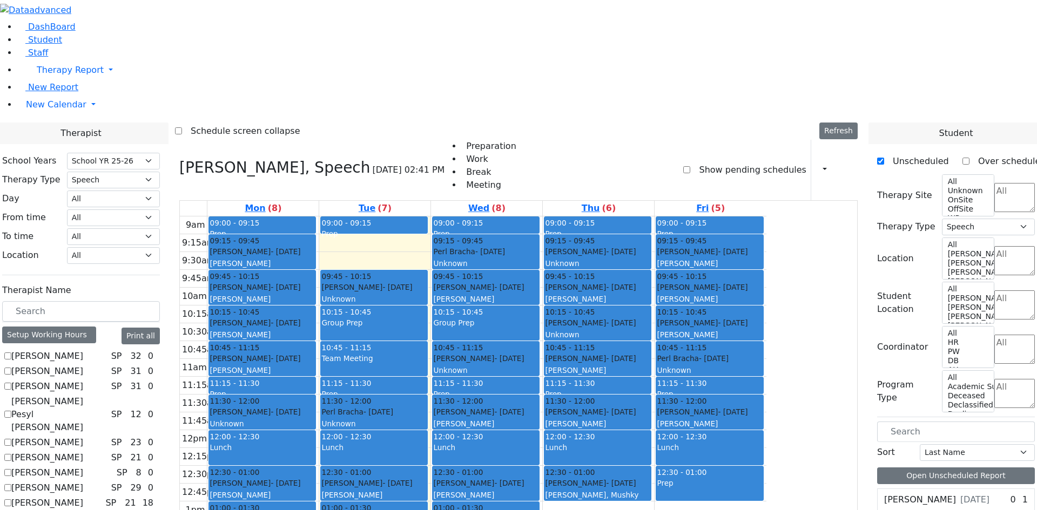
scroll to position [245, 0]
checkbox input "false"
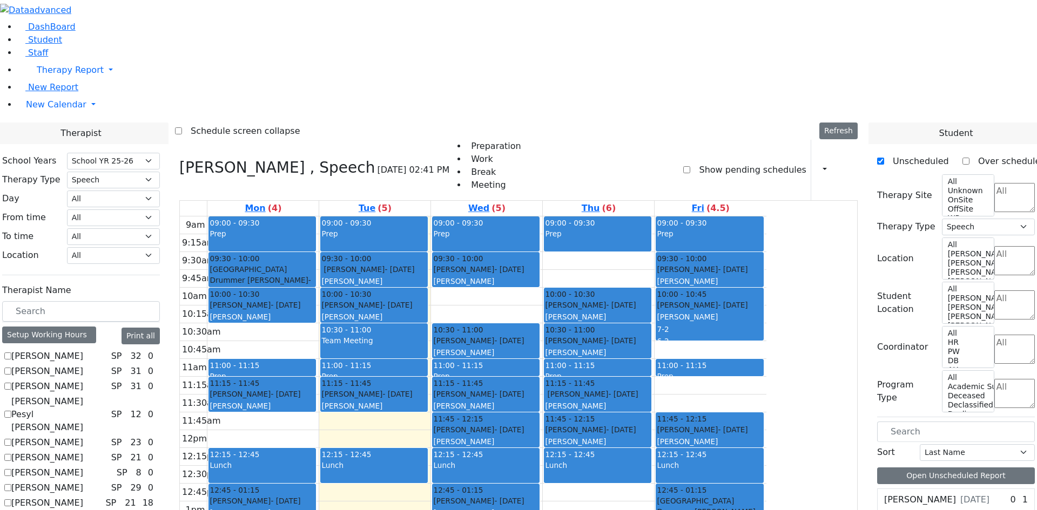
checkbox input "false"
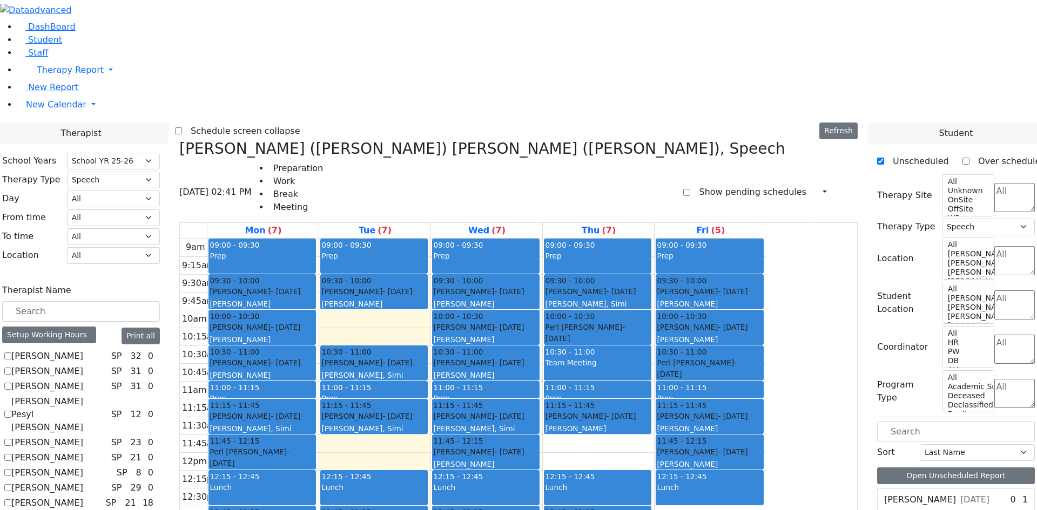
checkbox input "false"
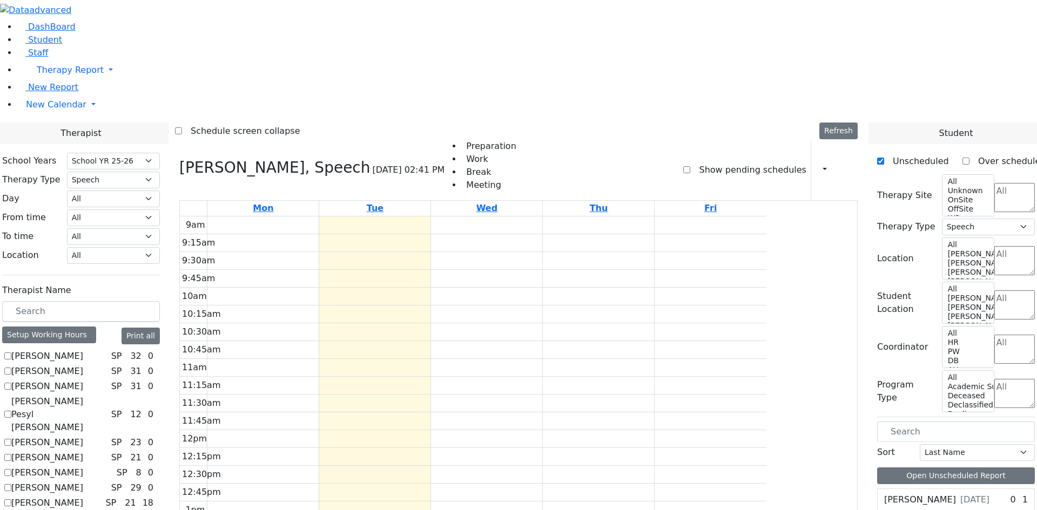
checkbox input "false"
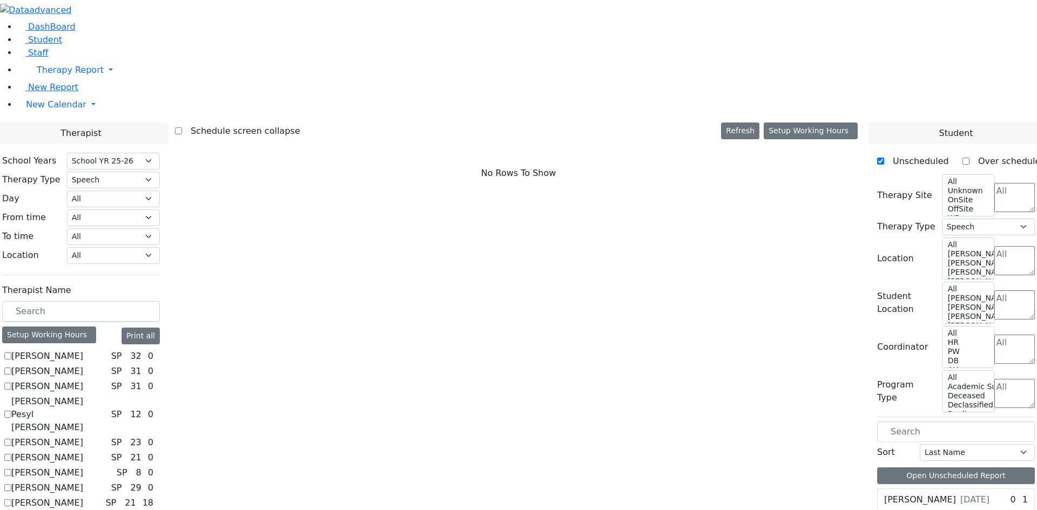
scroll to position [29, 0]
click at [160, 301] on input "text" at bounding box center [81, 311] width 158 height 21
click at [160, 172] on select "All Psych Hearing Vision Speech Physical Occupational" at bounding box center [113, 180] width 93 height 17
select select "1"
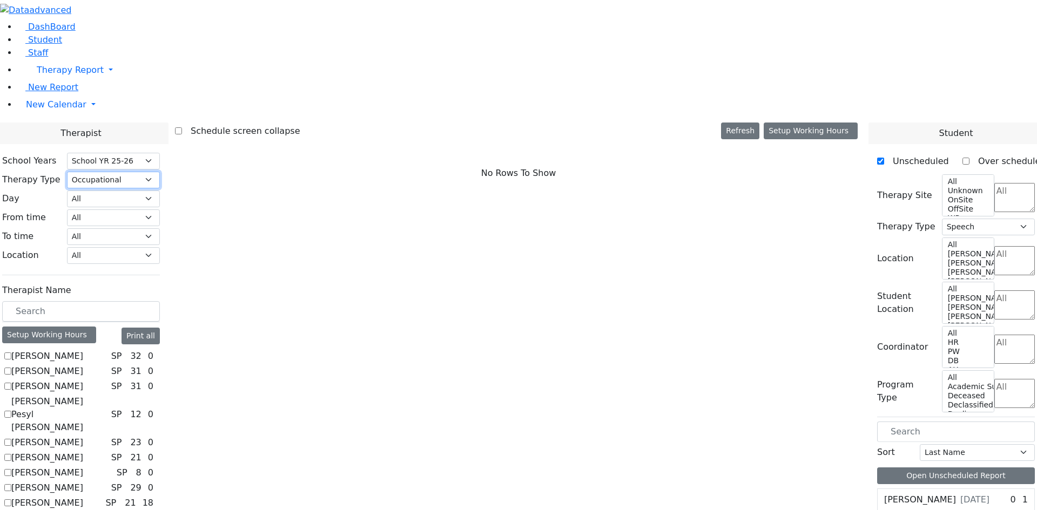
click at [160, 172] on select "All Psych Hearing Vision Speech Physical Occupational" at bounding box center [113, 180] width 93 height 17
select select "1"
click at [83, 350] on label "[PERSON_NAME]" at bounding box center [47, 356] width 72 height 13
click at [11, 353] on input "[PERSON_NAME]" at bounding box center [7, 356] width 7 height 7
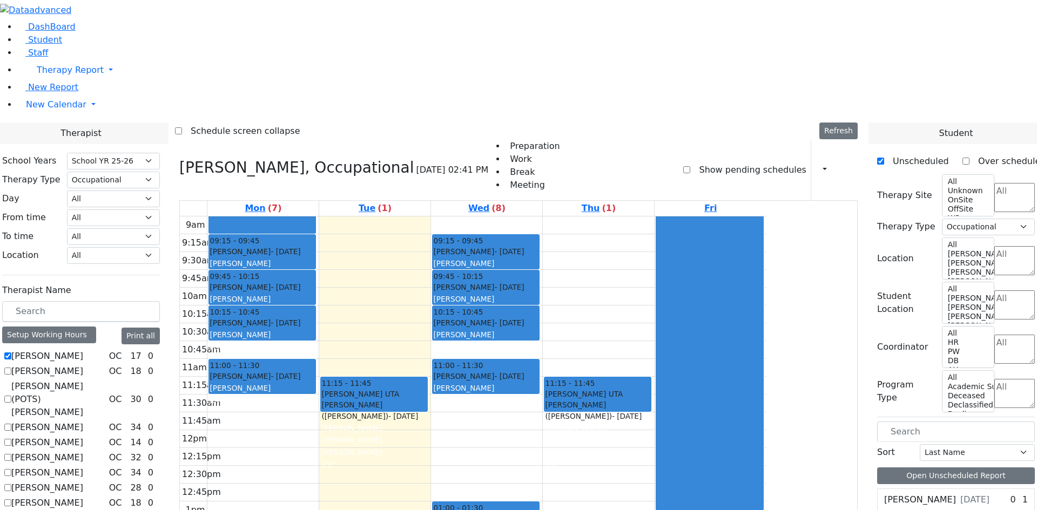
click at [83, 350] on label "[PERSON_NAME]" at bounding box center [47, 356] width 72 height 13
click at [11, 353] on input "[PERSON_NAME]" at bounding box center [7, 356] width 7 height 7
checkbox input "false"
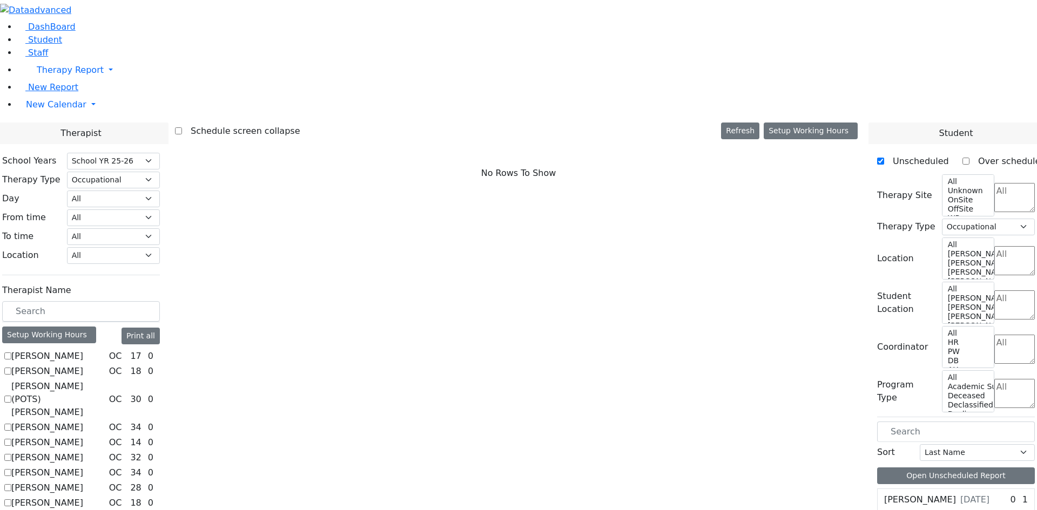
click at [83, 421] on label "Brown Darlene" at bounding box center [47, 427] width 72 height 13
click at [11, 424] on input "Brown Darlene" at bounding box center [7, 427] width 7 height 7
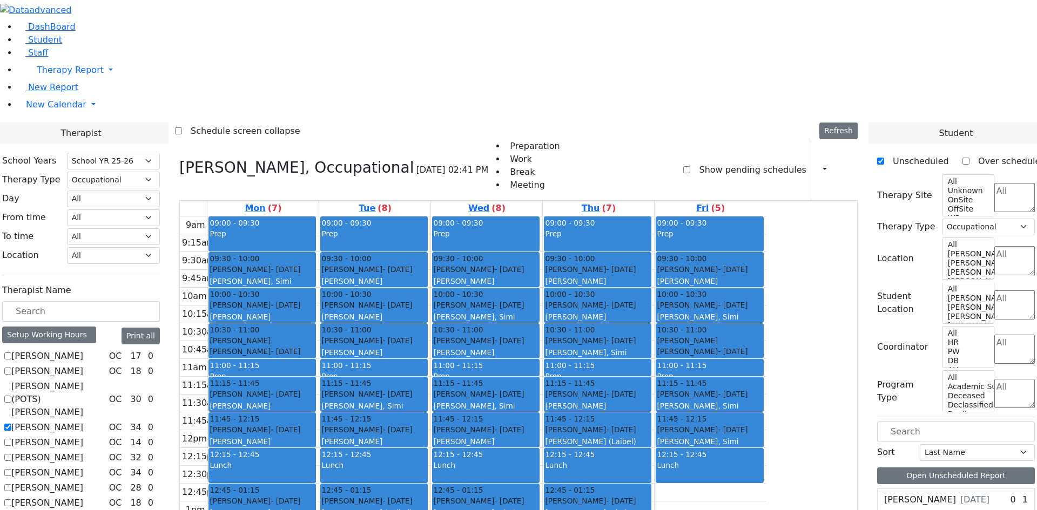
click at [83, 421] on label "Brown Darlene" at bounding box center [47, 427] width 72 height 13
click at [11, 424] on input "Brown Darlene" at bounding box center [7, 427] width 7 height 7
checkbox input "false"
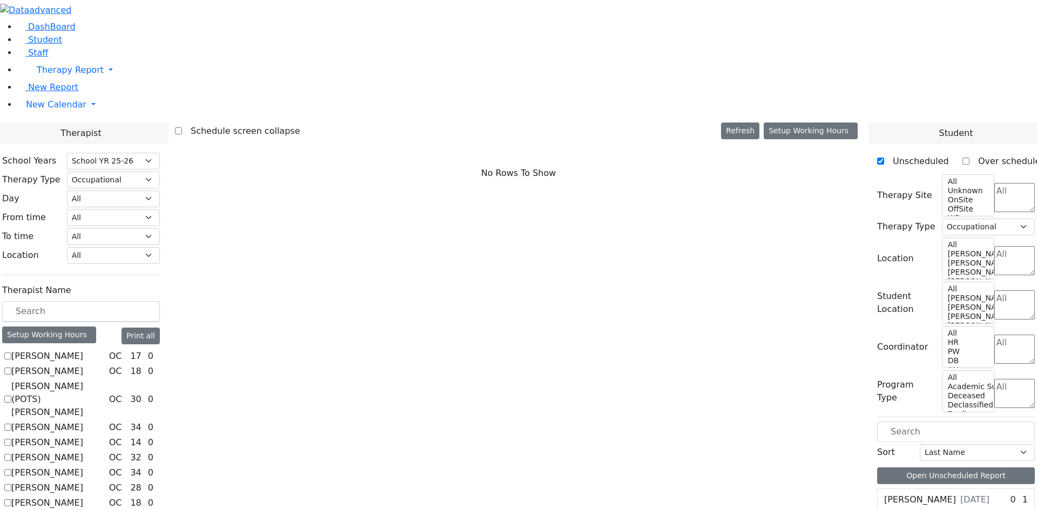
scroll to position [378, 0]
click at [994, 183] on textarea "Search" at bounding box center [1014, 197] width 41 height 29
type textarea "el"
click at [975, 79] on li "Elementary Division" at bounding box center [1000, 81] width 73 height 26
select select "10"
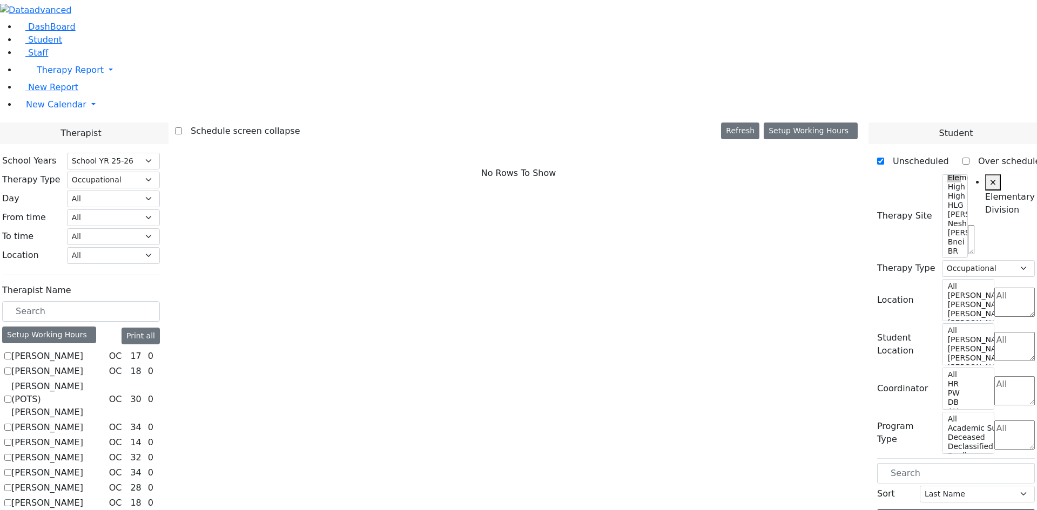
scroll to position [0, 3]
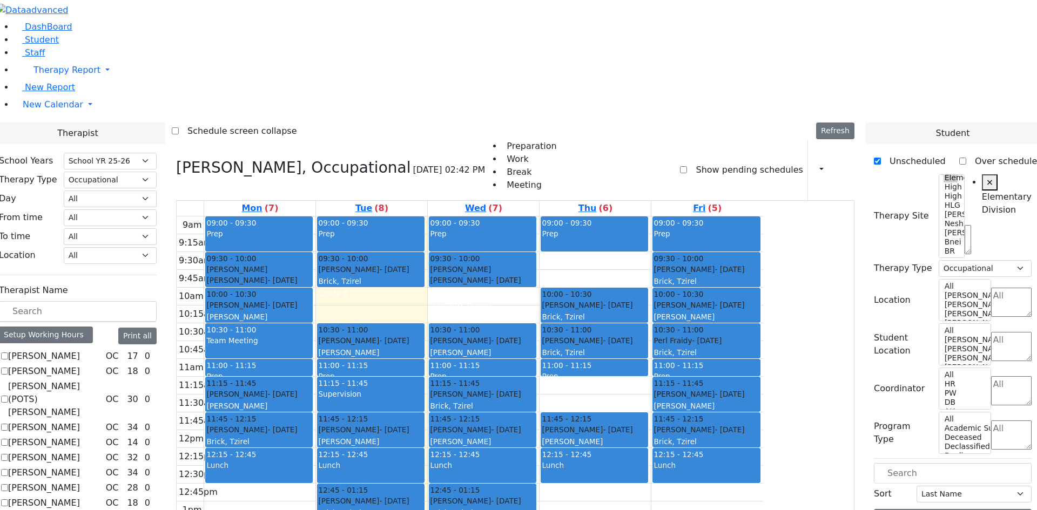
checkbox input "false"
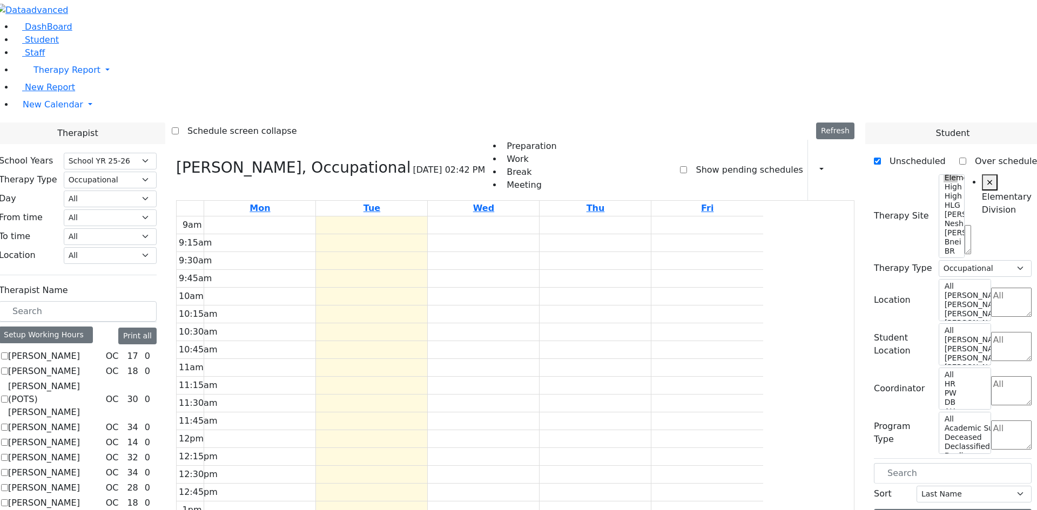
checkbox input "false"
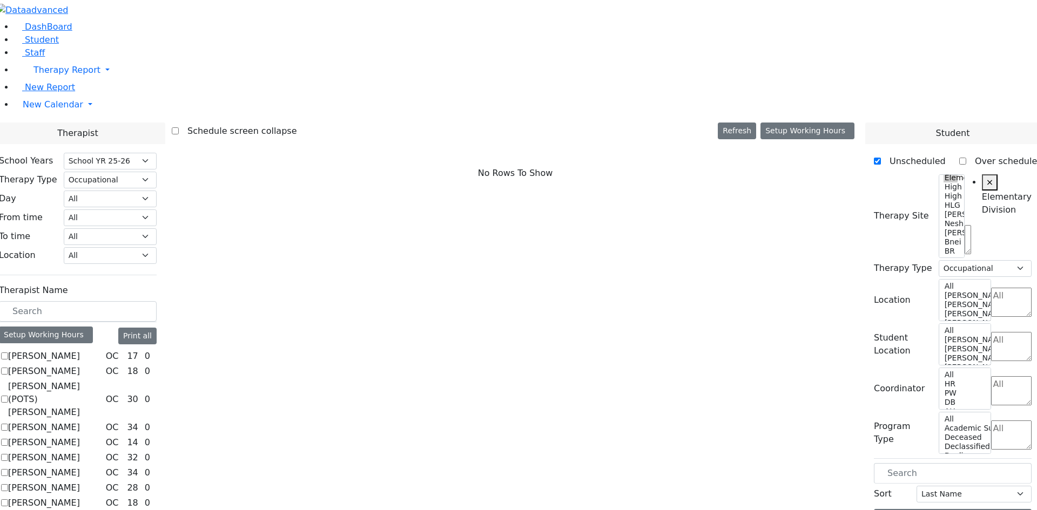
click at [122, 450] on div "School Years Select School YR Summer YR 25 School YR 25-26 Summer YR 25 School …" at bounding box center [77, 443] width 175 height 599
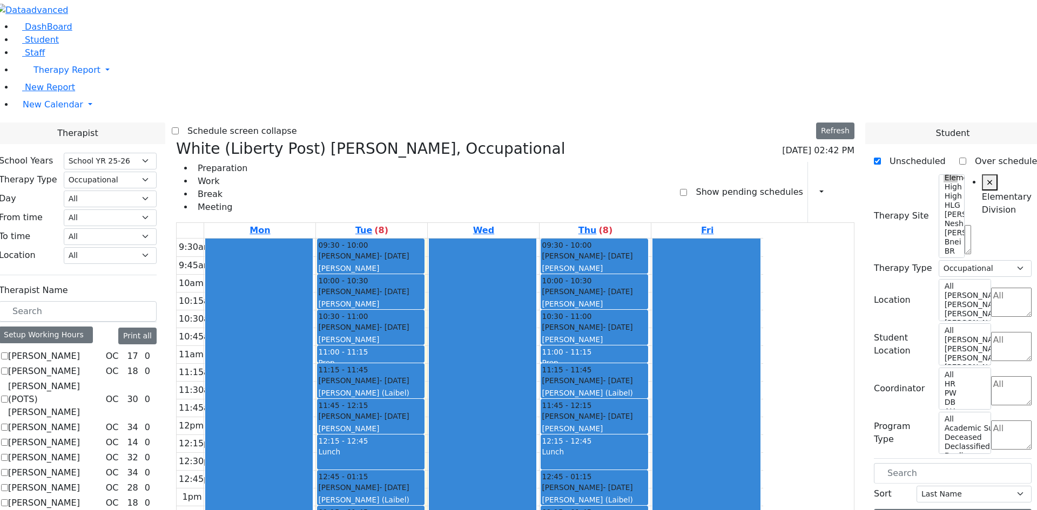
checkbox input "false"
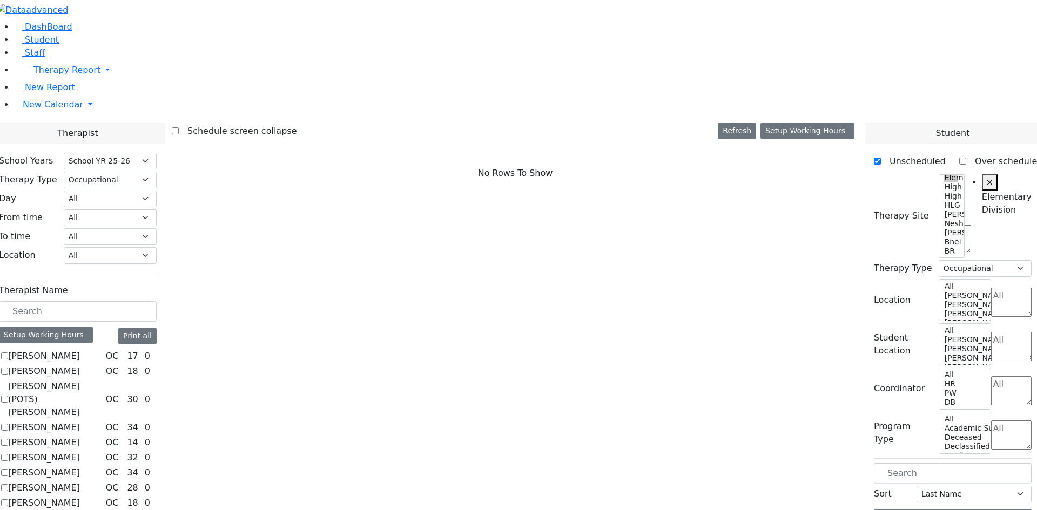
click at [125, 439] on div "School Years Select School YR Summer YR 25 School YR 25-26 Summer YR 25 School …" at bounding box center [77, 443] width 175 height 599
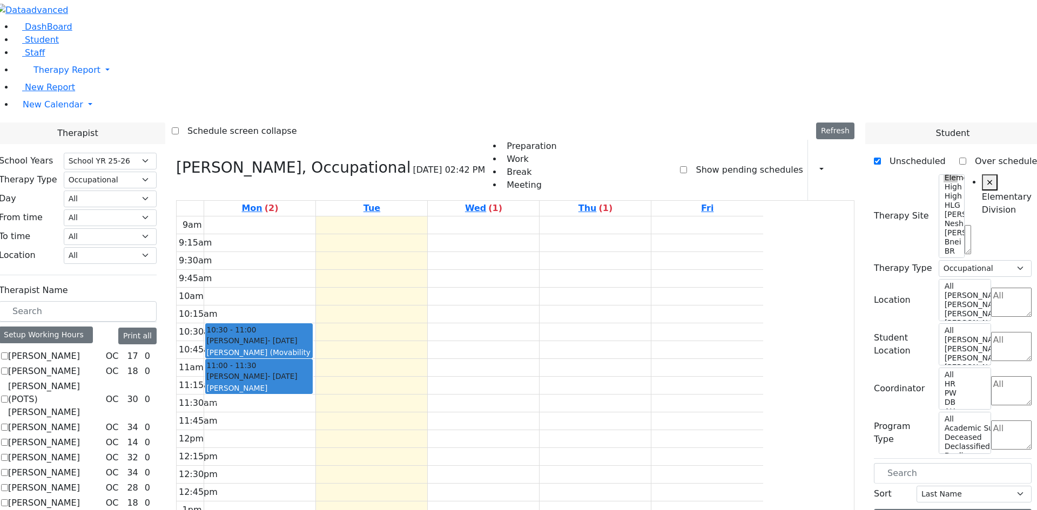
checkbox input "false"
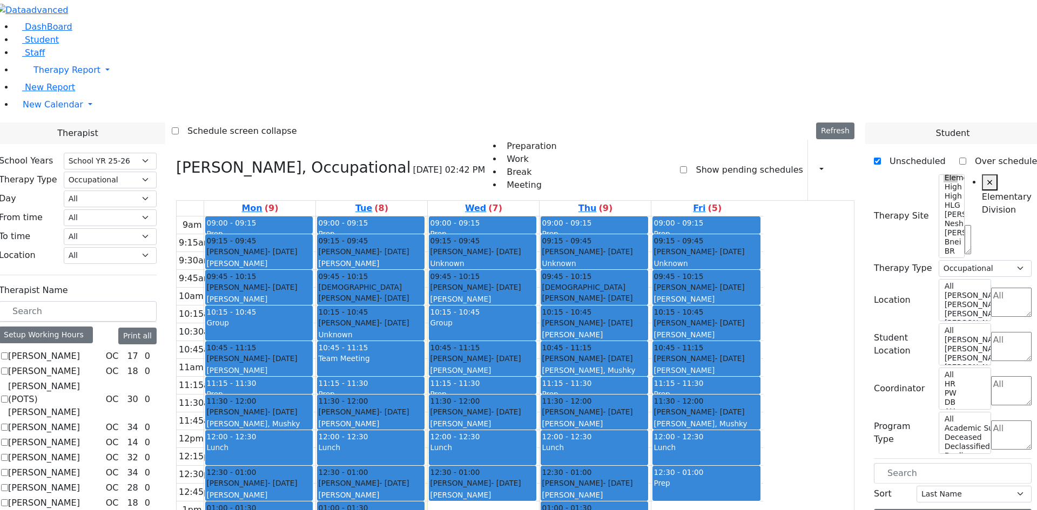
checkbox input "false"
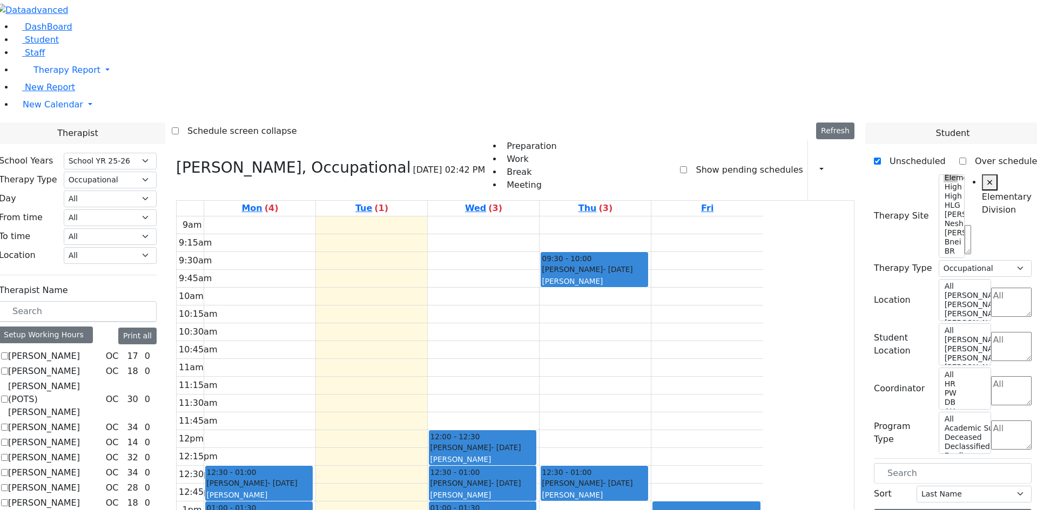
checkbox input "false"
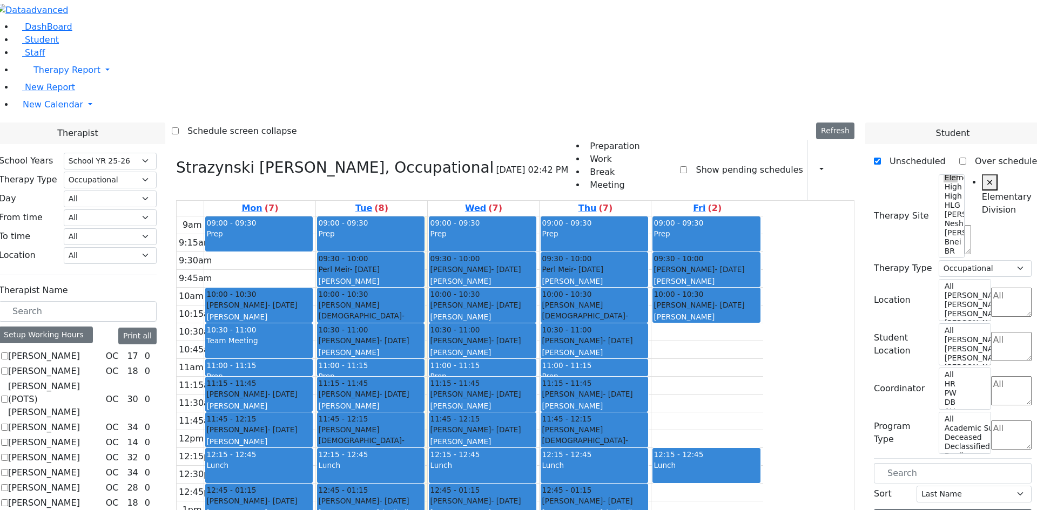
checkbox input "false"
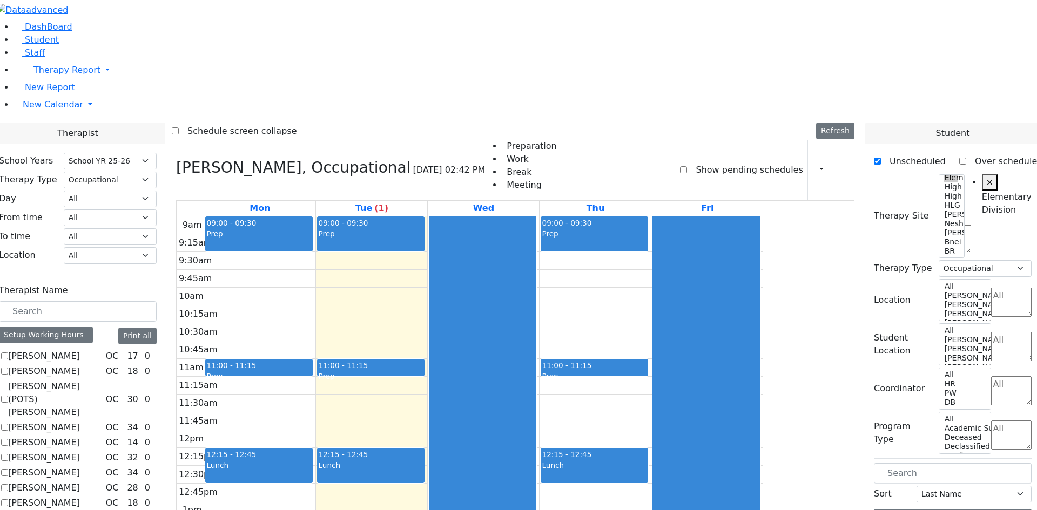
checkbox input "false"
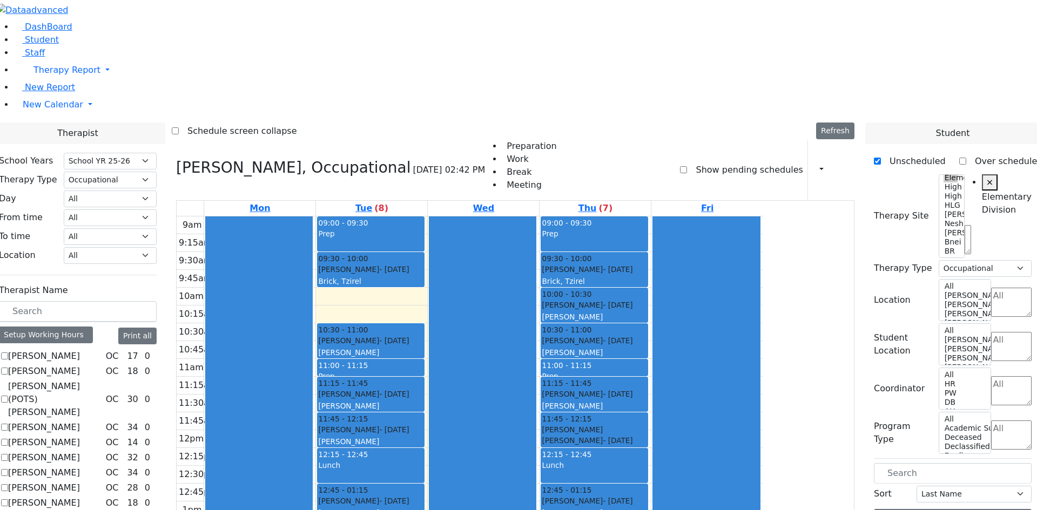
checkbox input "false"
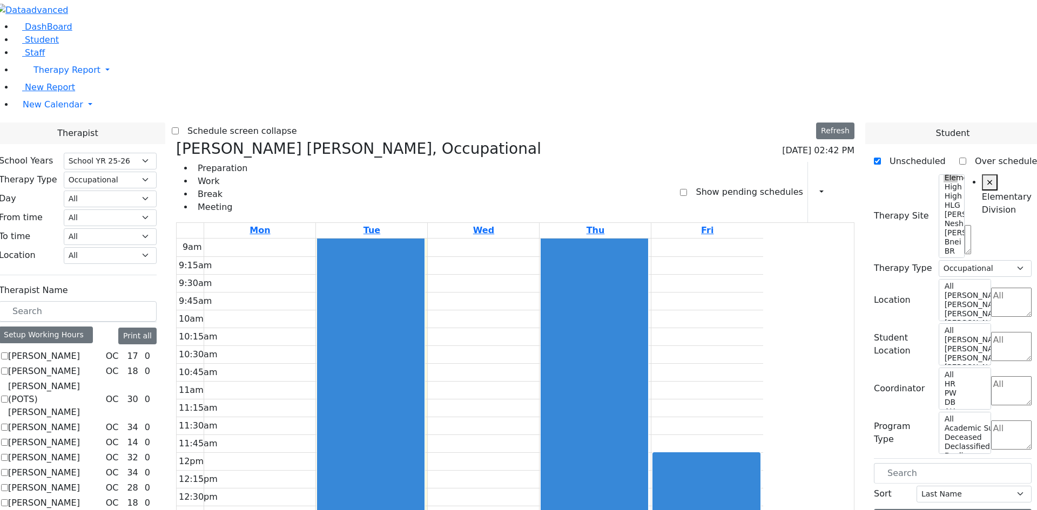
checkbox input "false"
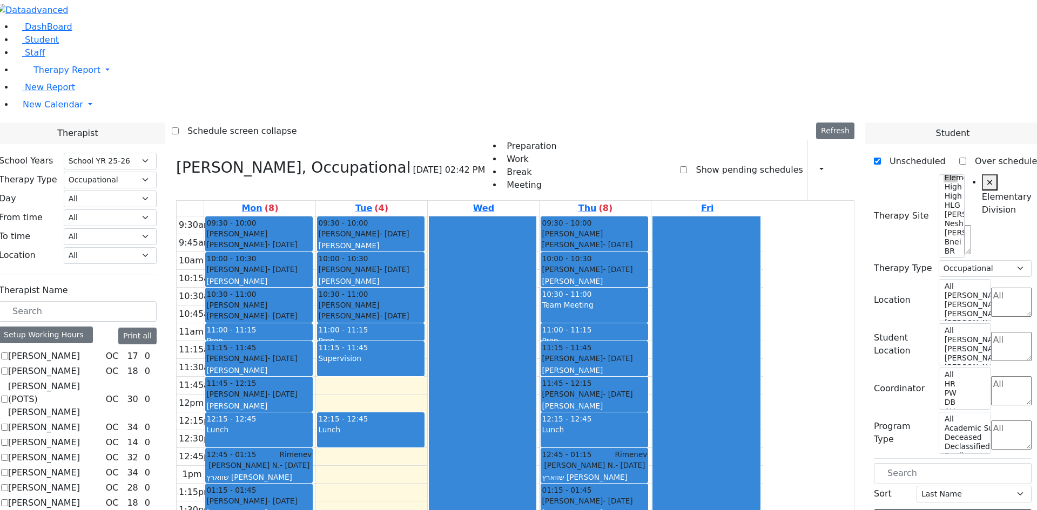
checkbox input "false"
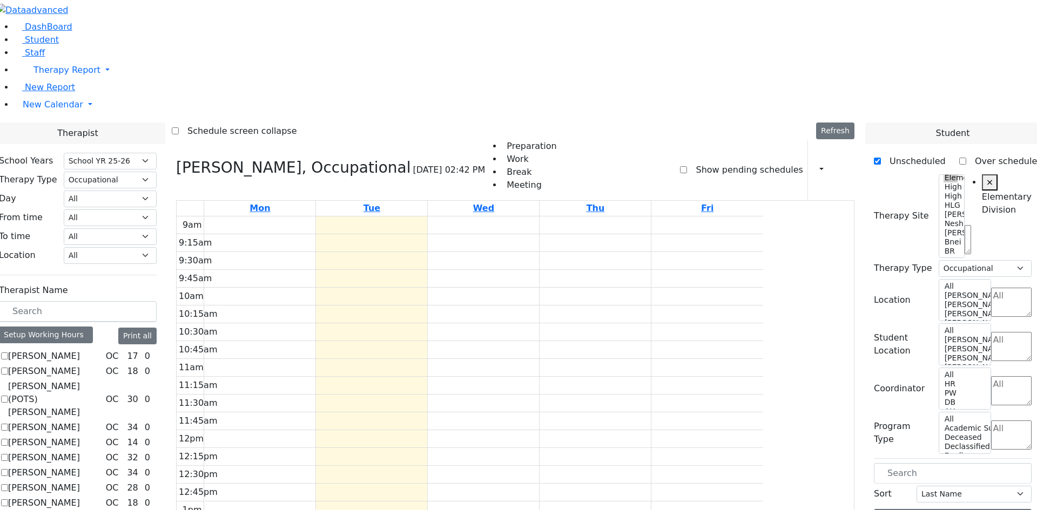
checkbox input "false"
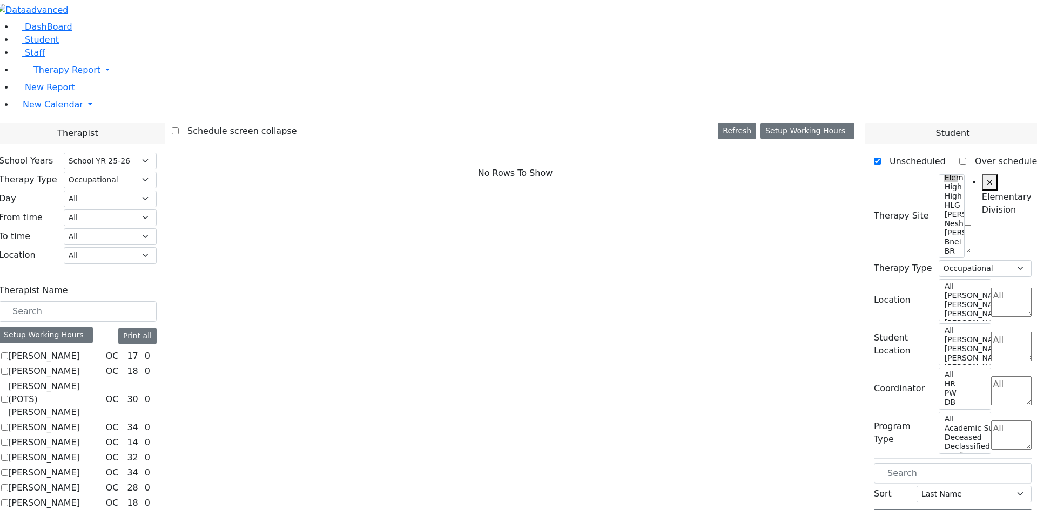
click at [80, 510] on label "Mehl Miriam" at bounding box center [44, 518] width 72 height 13
click at [8, 510] on input "Mehl Miriam" at bounding box center [4, 518] width 7 height 7
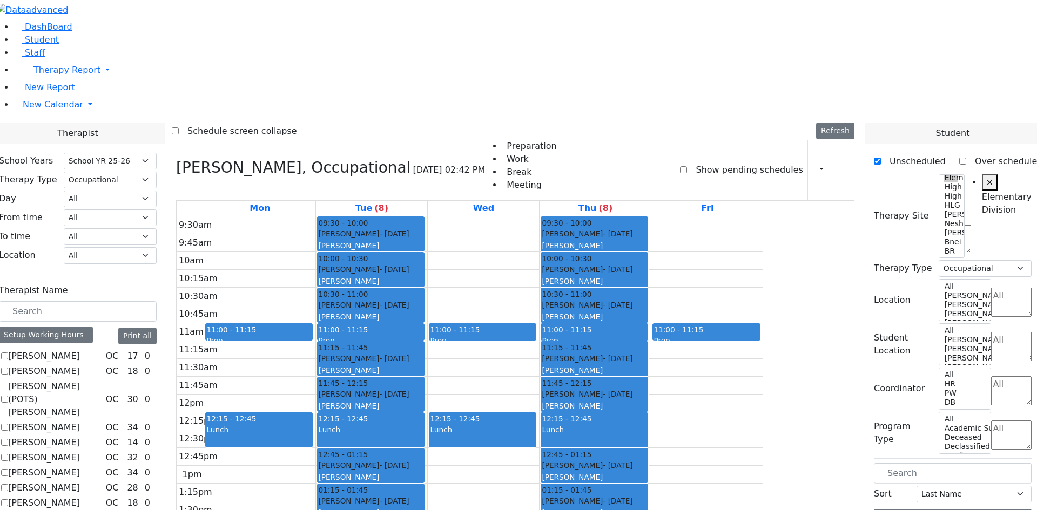
click at [80, 510] on label "Mehl Miriam" at bounding box center [44, 518] width 72 height 13
click at [8, 510] on input "Mehl Miriam" at bounding box center [4, 518] width 7 height 7
checkbox input "false"
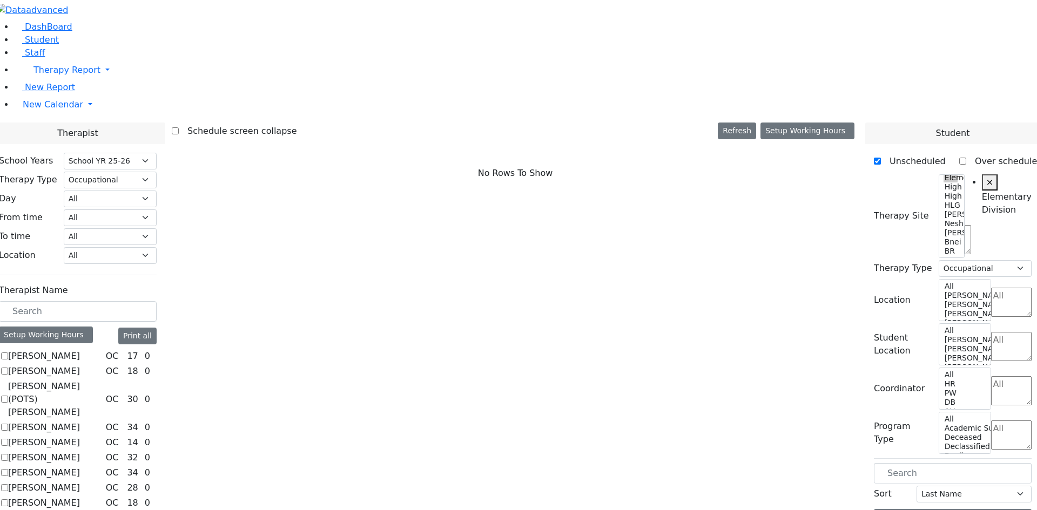
click at [80, 497] on label "[PERSON_NAME]" at bounding box center [44, 503] width 72 height 13
click at [8, 500] on input "[PERSON_NAME]" at bounding box center [4, 503] width 7 height 7
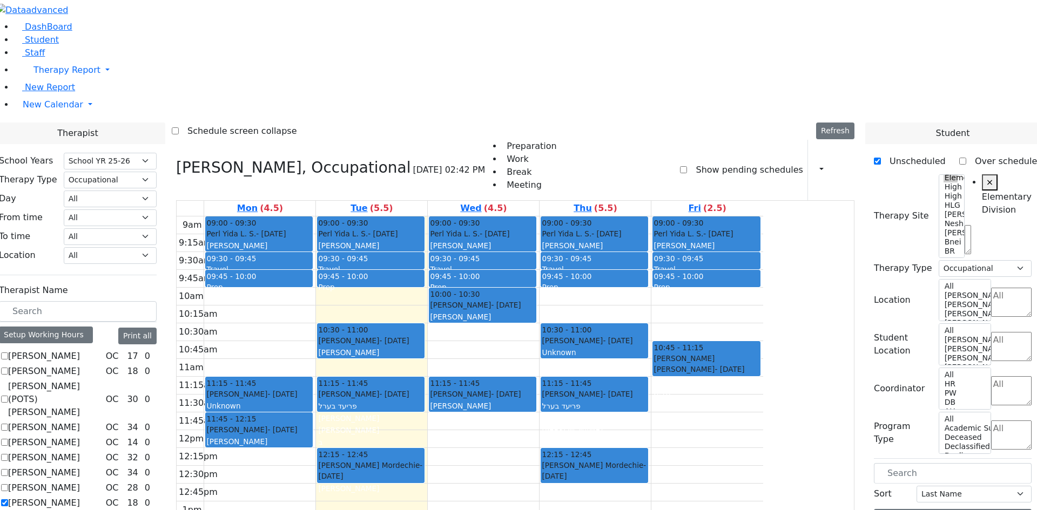
click at [80, 497] on label "[PERSON_NAME]" at bounding box center [44, 503] width 72 height 13
click at [8, 500] on input "[PERSON_NAME]" at bounding box center [4, 503] width 7 height 7
checkbox input "false"
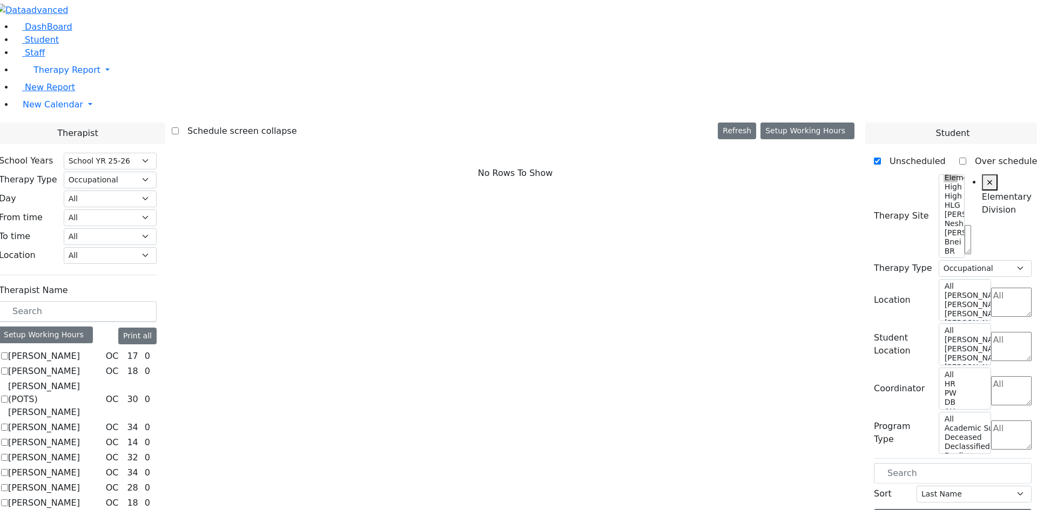
click at [80, 467] on label "Grossman Jodi" at bounding box center [44, 473] width 72 height 13
click at [8, 469] on input "Grossman Jodi" at bounding box center [4, 472] width 7 height 7
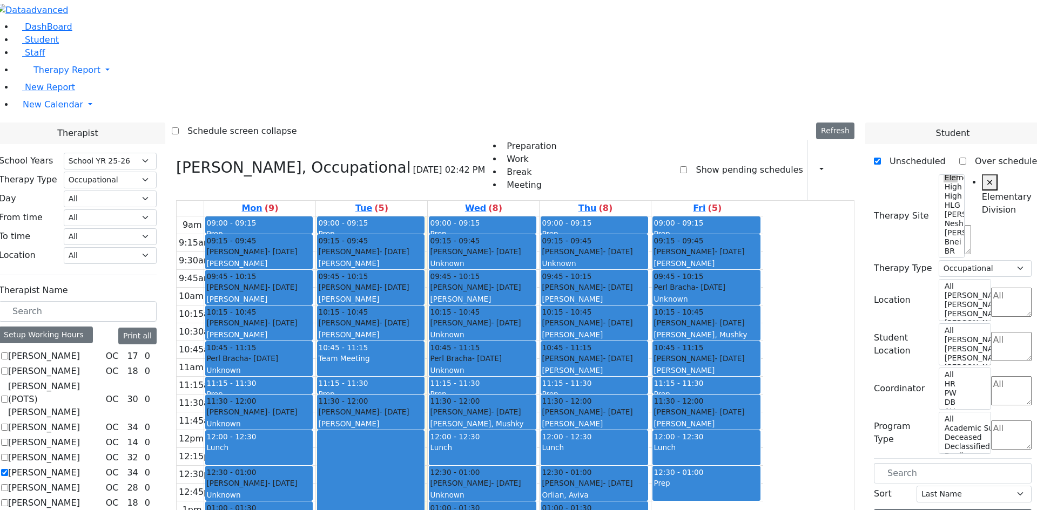
scroll to position [30, 0]
click at [80, 467] on label "Grossman Jodi" at bounding box center [44, 473] width 72 height 13
click at [8, 469] on input "Grossman Jodi" at bounding box center [4, 472] width 7 height 7
checkbox input "false"
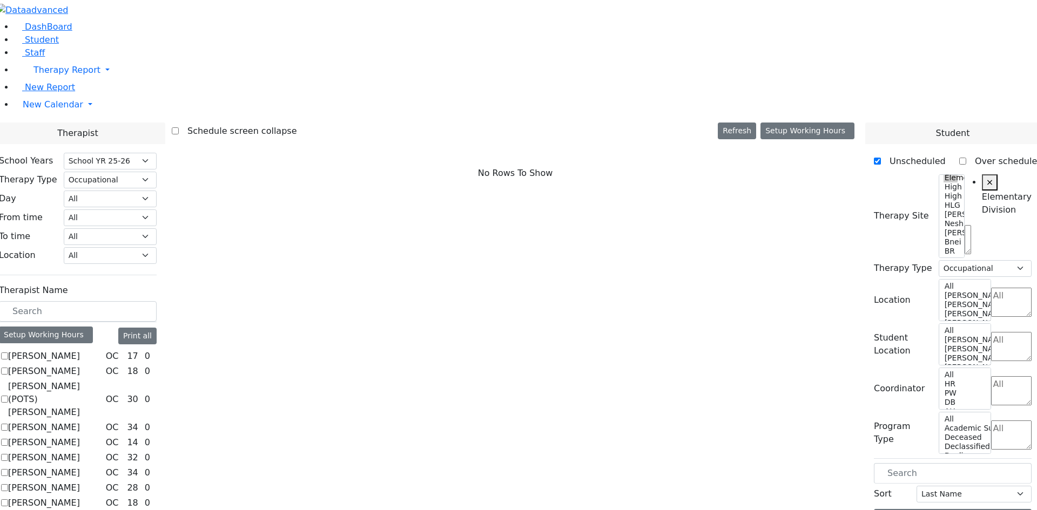
click at [80, 451] on label "Greenfield Adina" at bounding box center [44, 457] width 72 height 13
click at [8, 454] on input "Greenfield Adina" at bounding box center [4, 457] width 7 height 7
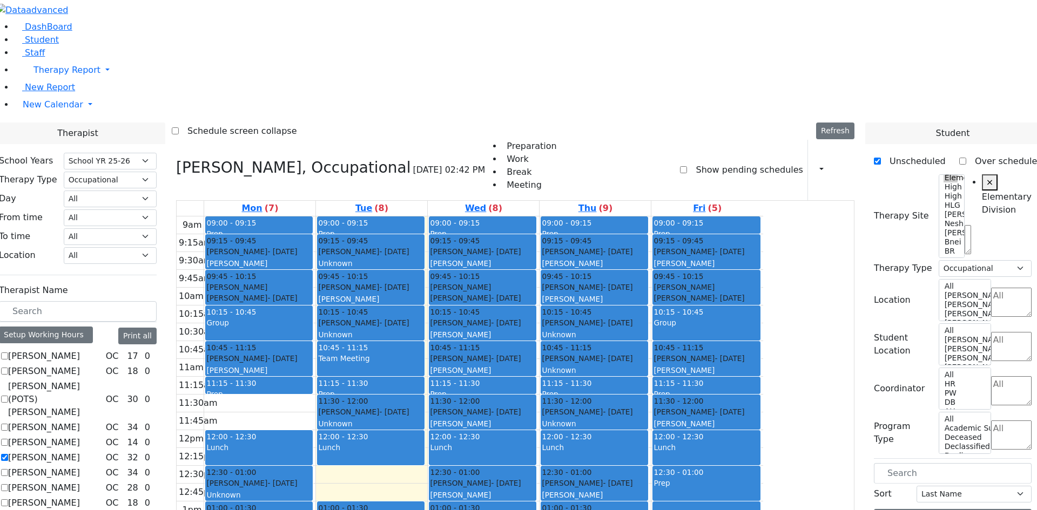
click at [80, 451] on label "Greenfield Adina" at bounding box center [44, 457] width 72 height 13
click at [8, 454] on input "Greenfield Adina" at bounding box center [4, 457] width 7 height 7
checkbox input "false"
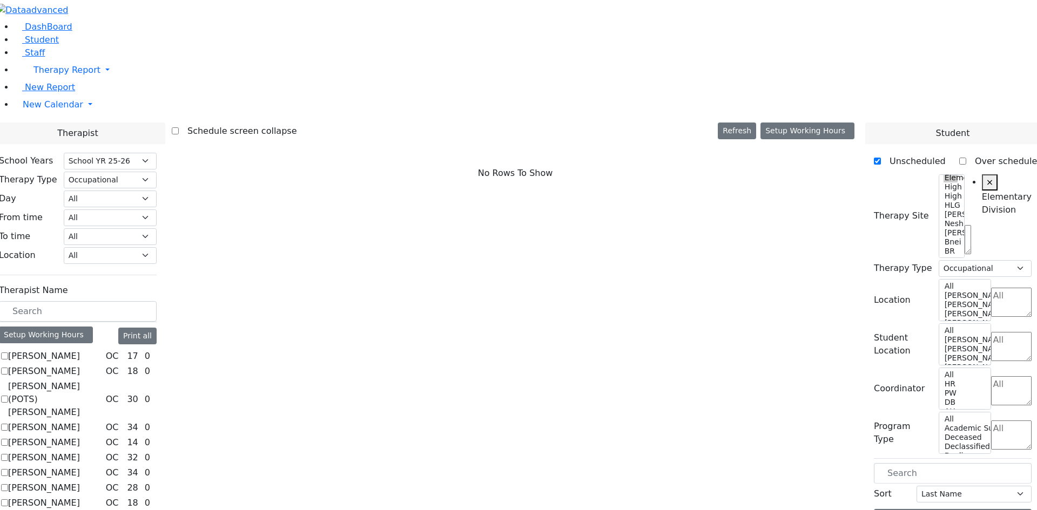
click at [80, 436] on label "Fischel Yenty" at bounding box center [44, 442] width 72 height 13
click at [8, 439] on input "Fischel Yenty" at bounding box center [4, 442] width 7 height 7
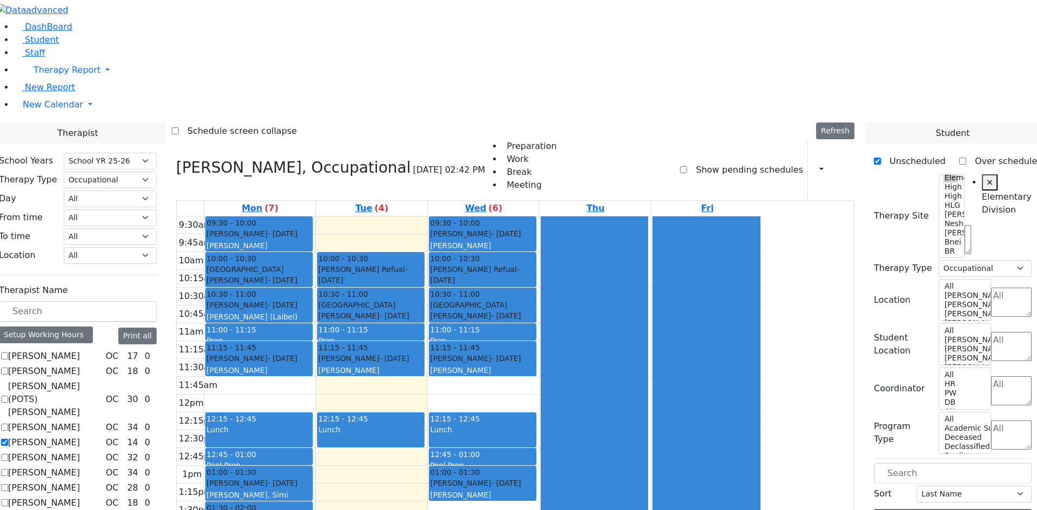
click at [80, 436] on label "Fischel Yenty" at bounding box center [44, 442] width 72 height 13
click at [8, 439] on input "Fischel Yenty" at bounding box center [4, 442] width 7 height 7
checkbox input "false"
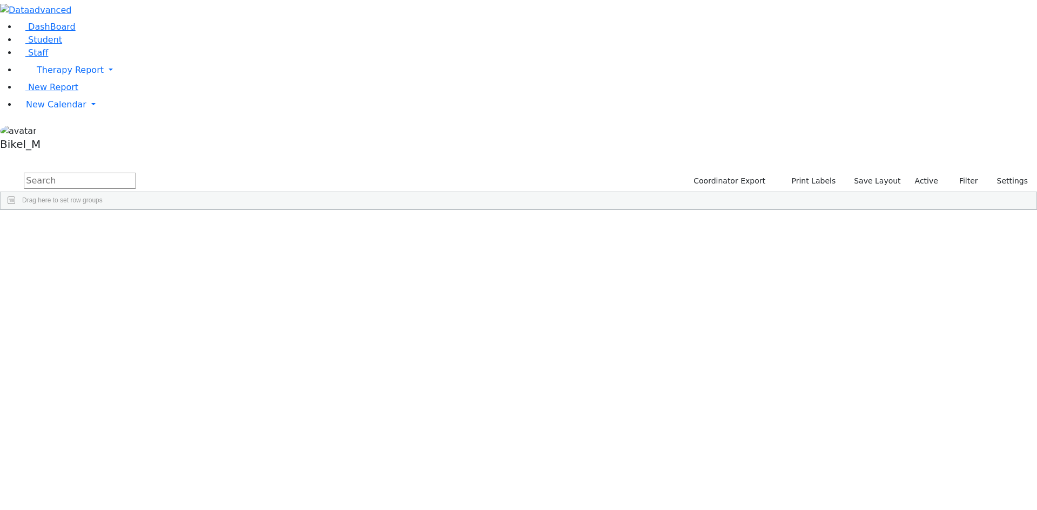
click at [136, 173] on input "text" at bounding box center [80, 181] width 112 height 16
click at [138, 227] on div "Kolakowski" at bounding box center [104, 234] width 68 height 15
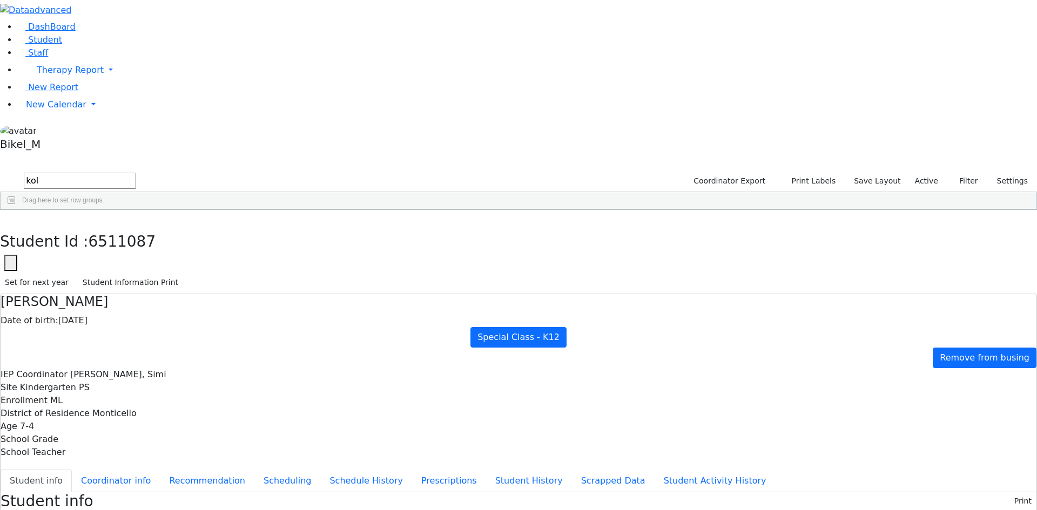
drag, startPoint x: 361, startPoint y: 58, endPoint x: 239, endPoint y: 58, distance: 122.0
click at [239, 294] on h4 "Moses Kolakowski" at bounding box center [519, 302] width 1036 height 16
copy h4 "Moses Kolakowski"
drag, startPoint x: 205, startPoint y: 15, endPoint x: 190, endPoint y: 27, distance: 19.7
click at [11, 218] on icon "button" at bounding box center [8, 221] width 6 height 6
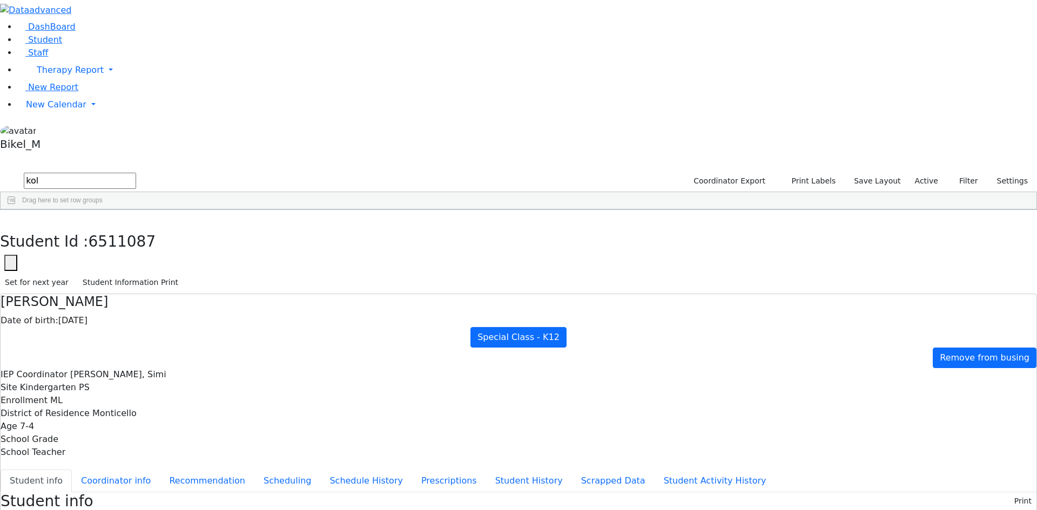
drag, startPoint x: 177, startPoint y: 47, endPoint x: 117, endPoint y: 50, distance: 60.0
click at [117, 50] on div "DashBoard Student Staff Therapy Report Student Old Calendar Report" at bounding box center [518, 512] width 1037 height 1024
click at [138, 242] on div "Perl" at bounding box center [104, 249] width 68 height 15
drag, startPoint x: 325, startPoint y: 50, endPoint x: 231, endPoint y: 54, distance: 93.5
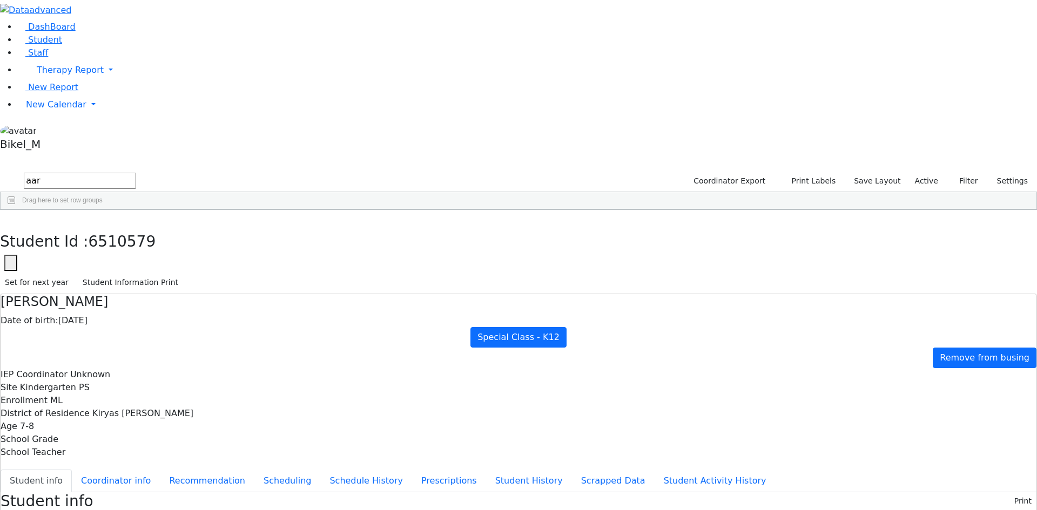
click at [231, 294] on div "Aaron Perl Date of birth: 12/29/2017 Special Class - K12 Remove from busing IEP…" at bounding box center [519, 376] width 1036 height 165
copy h4 "Aaron Perl"
click at [16, 210] on button "button" at bounding box center [8, 221] width 16 height 23
drag, startPoint x: 180, startPoint y: 46, endPoint x: 144, endPoint y: 49, distance: 36.3
click at [136, 173] on input "aar" at bounding box center [80, 181] width 112 height 16
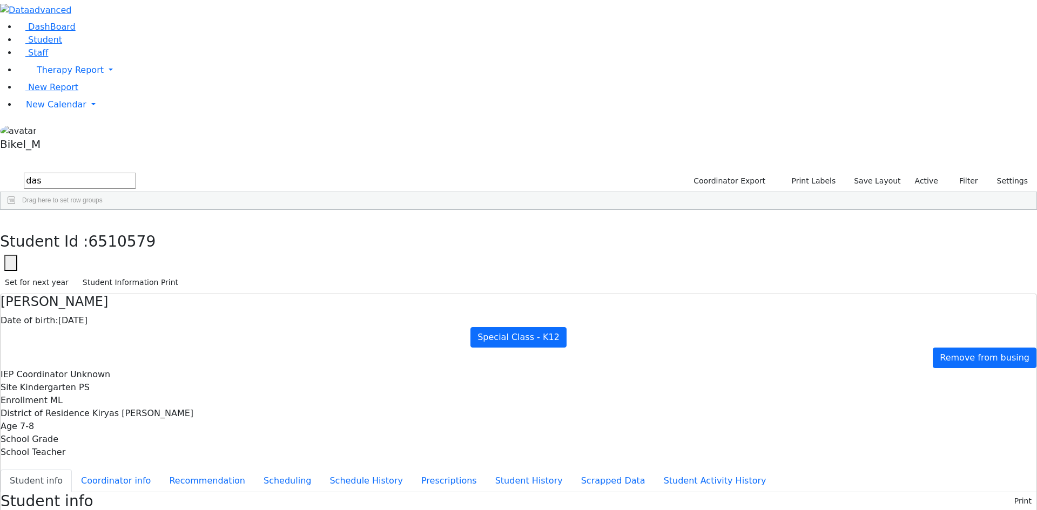
click at [138, 227] on div "[PERSON_NAME]" at bounding box center [104, 234] width 68 height 15
drag, startPoint x: 317, startPoint y: 53, endPoint x: 231, endPoint y: 52, distance: 86.4
click at [231, 294] on div "Abraham Daskal Date of birth: 04/14/2018 Special Class - K12 Remove from busing…" at bounding box center [519, 376] width 1036 height 165
click at [323, 294] on h4 "Abraham Daskal" at bounding box center [519, 302] width 1036 height 16
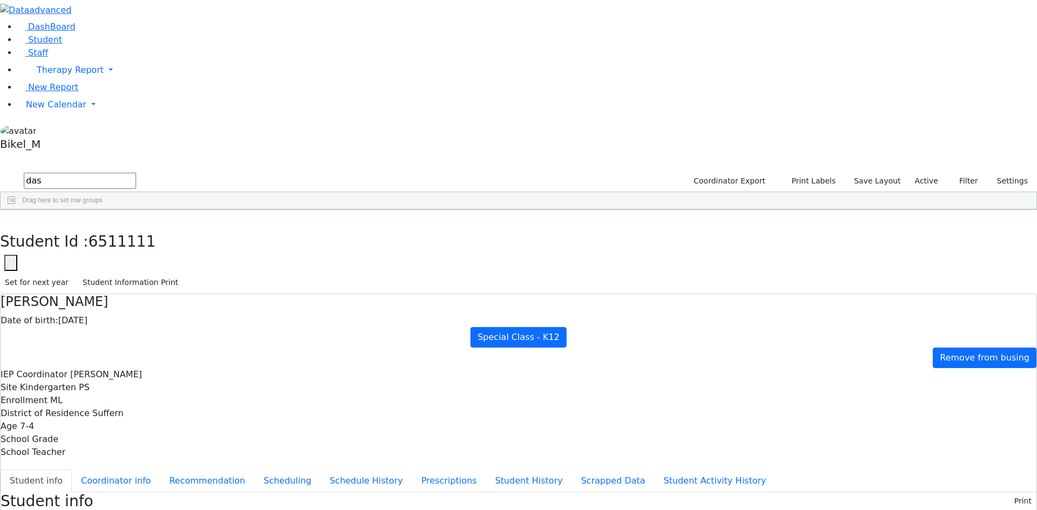
drag, startPoint x: 323, startPoint y: 52, endPoint x: 230, endPoint y: 57, distance: 93.5
click at [230, 294] on div "Abraham Daskal Date of birth: 04/14/2018 Special Class - K12 Remove from busing…" at bounding box center [519, 376] width 1036 height 165
copy h4 "Abraham Daskal"
click at [16, 210] on button "button" at bounding box center [8, 221] width 16 height 23
drag, startPoint x: 150, startPoint y: 42, endPoint x: 135, endPoint y: 46, distance: 15.1
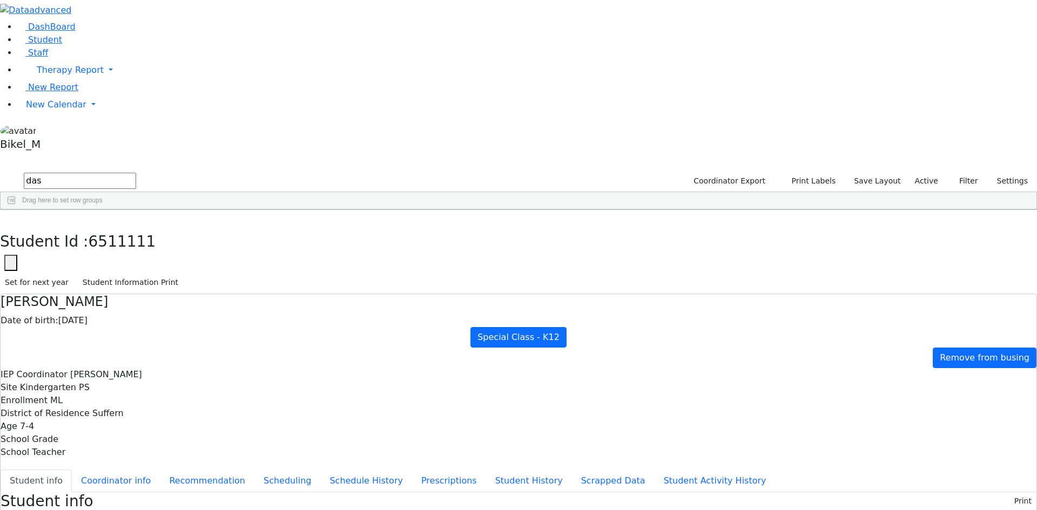
click at [135, 171] on form "das" at bounding box center [68, 181] width 136 height 21
type input "ester"
click at [33, 58] on span "Staff" at bounding box center [38, 53] width 20 height 10
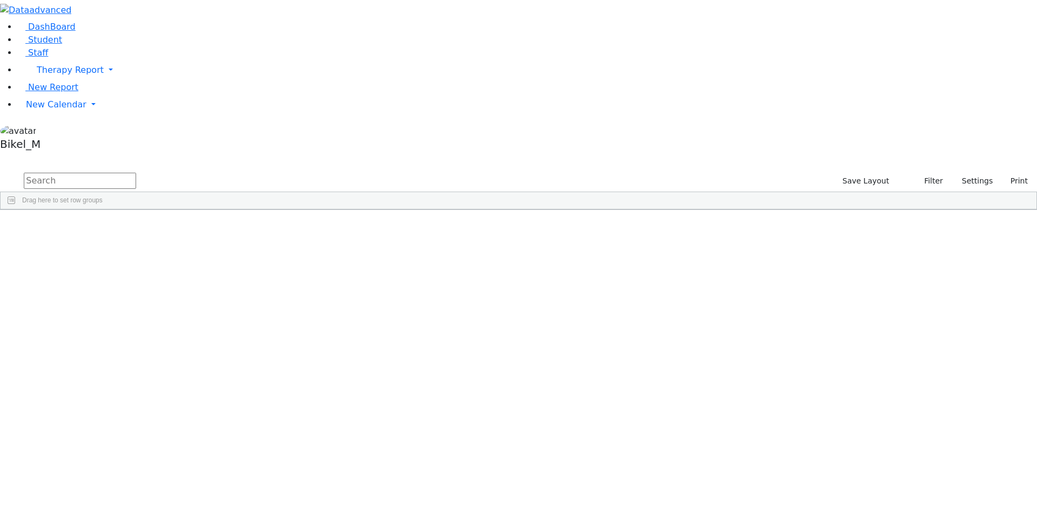
drag, startPoint x: 190, startPoint y: 43, endPoint x: 176, endPoint y: 43, distance: 13.5
click at [136, 173] on input "text" at bounding box center [80, 181] width 112 height 16
type input "e"
type input "gol"
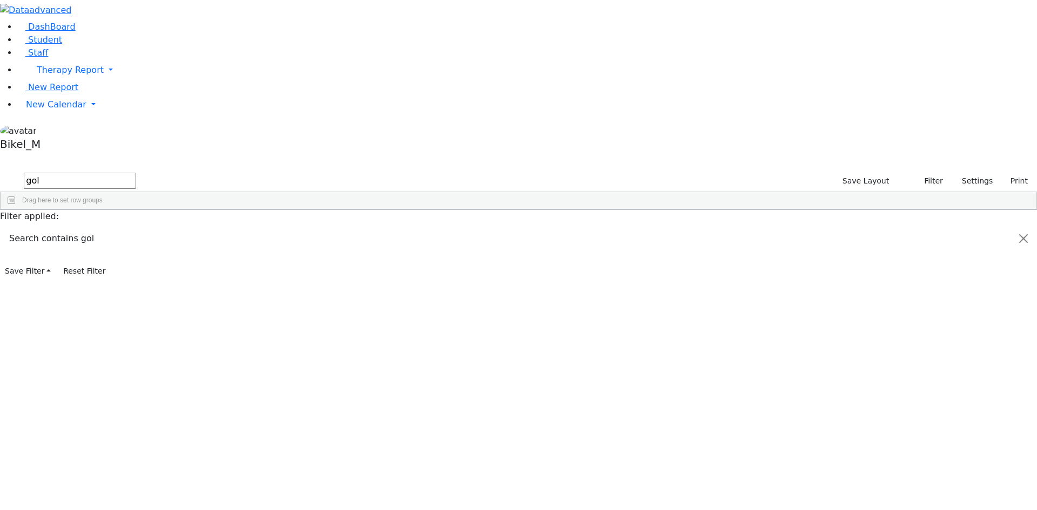
drag, startPoint x: 181, startPoint y: 44, endPoint x: 137, endPoint y: 43, distance: 44.8
click at [136, 171] on form "gol" at bounding box center [68, 181] width 136 height 21
click at [136, 173] on input "text" at bounding box center [80, 181] width 112 height 16
click at [47, 45] on span "Student" at bounding box center [45, 40] width 34 height 10
click at [136, 173] on input "text" at bounding box center [80, 181] width 112 height 16
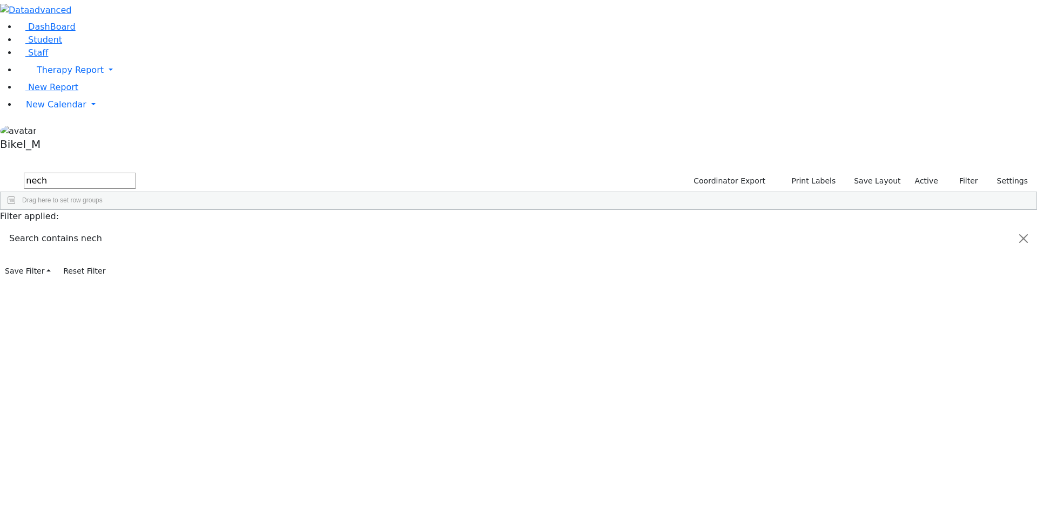
click at [138, 242] on div "Friesel" at bounding box center [104, 249] width 68 height 15
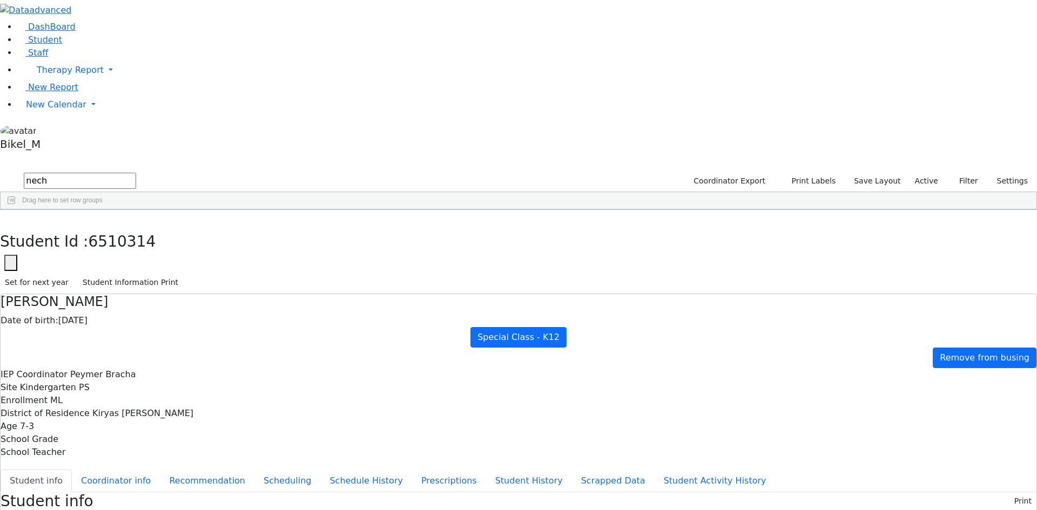
drag, startPoint x: 320, startPoint y: 50, endPoint x: 226, endPoint y: 61, distance: 94.0
click at [226, 294] on div "[PERSON_NAME] Date of birth: [DEMOGRAPHIC_DATA] Special Class - K12 Remove from…" at bounding box center [519, 376] width 1036 height 165
copy h4 "[PERSON_NAME]"
drag, startPoint x: 623, startPoint y: 412, endPoint x: 565, endPoint y: 416, distance: 57.9
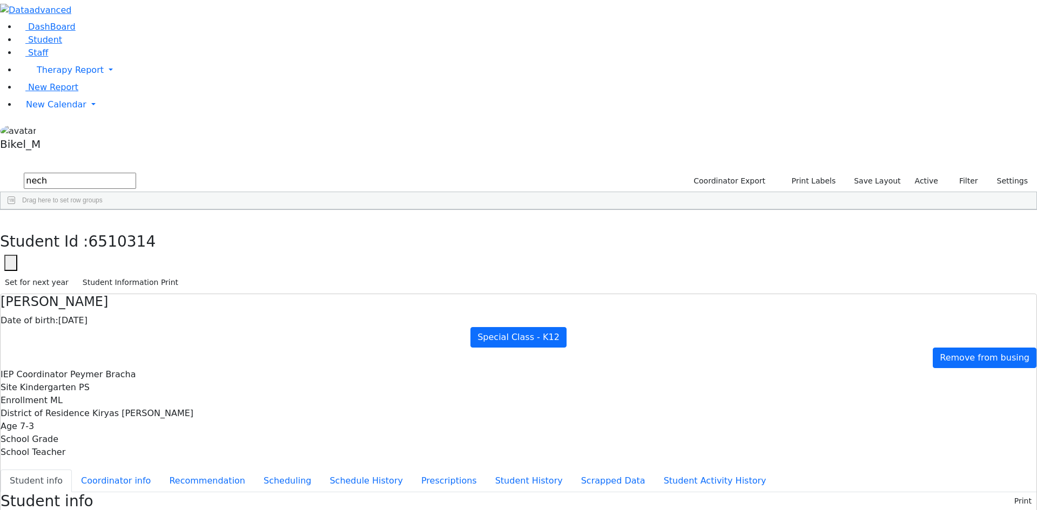
copy div "[PHONE_NUMBER]"
drag, startPoint x: 623, startPoint y: 424, endPoint x: 561, endPoint y: 430, distance: 61.8
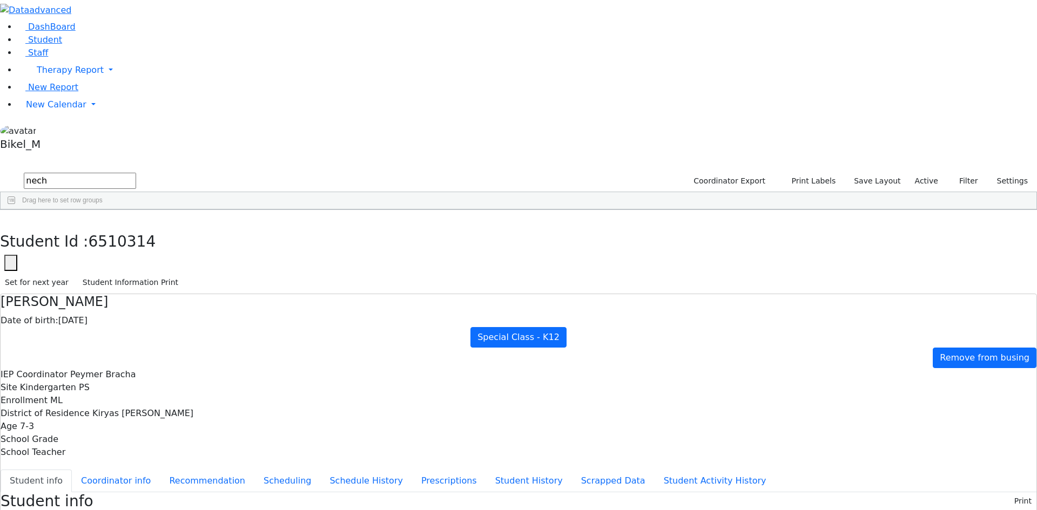
copy div "[PHONE_NUMBER]"
drag, startPoint x: 625, startPoint y: 482, endPoint x: 556, endPoint y: 477, distance: 69.3
copy div "[PHONE_NUMBER]"
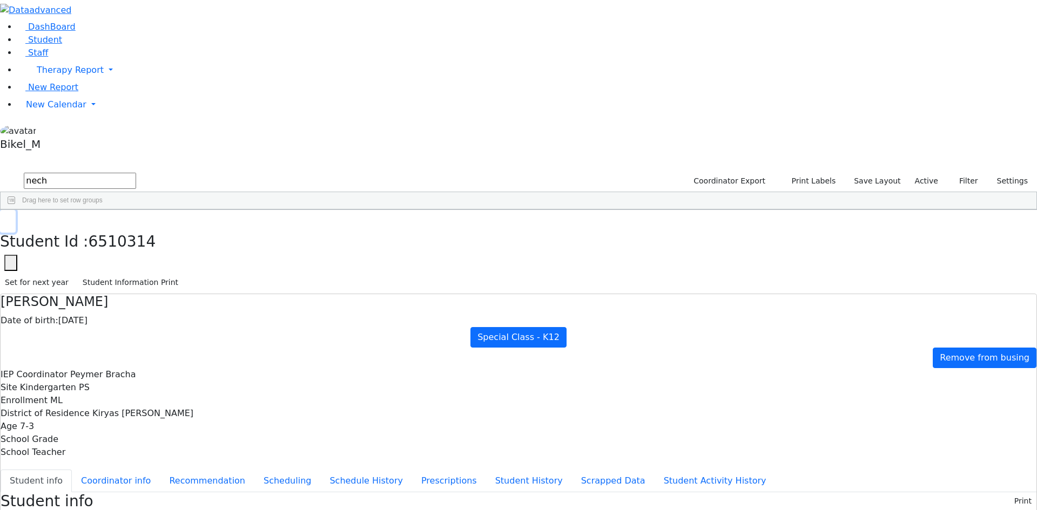
click at [16, 210] on button "button" at bounding box center [8, 221] width 16 height 23
drag, startPoint x: 186, startPoint y: 36, endPoint x: 94, endPoint y: 46, distance: 92.3
click at [94, 46] on div "DashBoard Student Staff Therapy Report Student Old Calendar Report" at bounding box center [518, 470] width 1037 height 941
click at [138, 227] on div "Faivelson" at bounding box center [104, 234] width 68 height 15
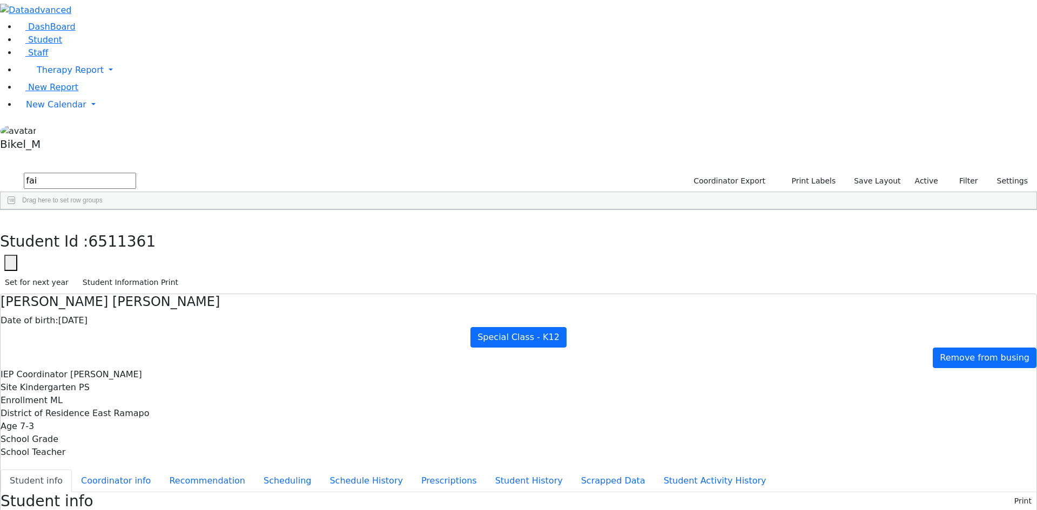
drag, startPoint x: 420, startPoint y: 56, endPoint x: 236, endPoint y: 57, distance: 184.2
click at [236, 294] on h4 "[PERSON_NAME] [PERSON_NAME]" at bounding box center [519, 302] width 1036 height 16
copy h4 "[PERSON_NAME] [PERSON_NAME]"
drag, startPoint x: 624, startPoint y: 409, endPoint x: 566, endPoint y: 408, distance: 57.8
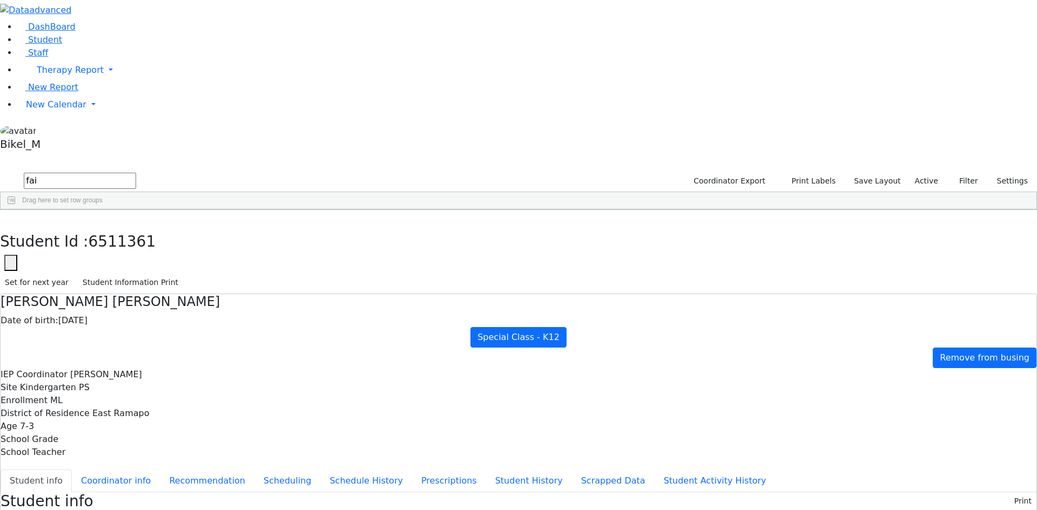
copy span "[PHONE_NUMBER]"
drag, startPoint x: 623, startPoint y: 471, endPoint x: 568, endPoint y: 474, distance: 55.7
copy span "[PHONE_NUMBER]"
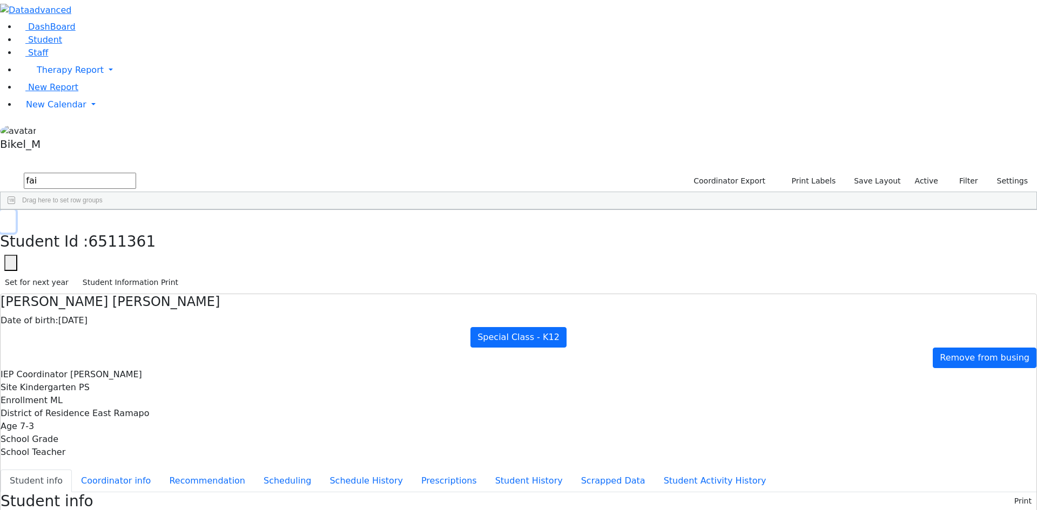
click at [16, 210] on button "button" at bounding box center [8, 221] width 16 height 23
click at [192, 192] on div "Drag here to set row groups Drag here to set column labels Student Id Last Name…" at bounding box center [518, 201] width 1037 height 18
click at [136, 173] on input "fai" at bounding box center [80, 181] width 112 height 16
drag, startPoint x: 186, startPoint y: 49, endPoint x: 127, endPoint y: 49, distance: 58.3
click at [127, 171] on div "fai Coordinator Export Print Labels Save Layout Active Filter All Active Inacti…" at bounding box center [518, 190] width 1037 height 39
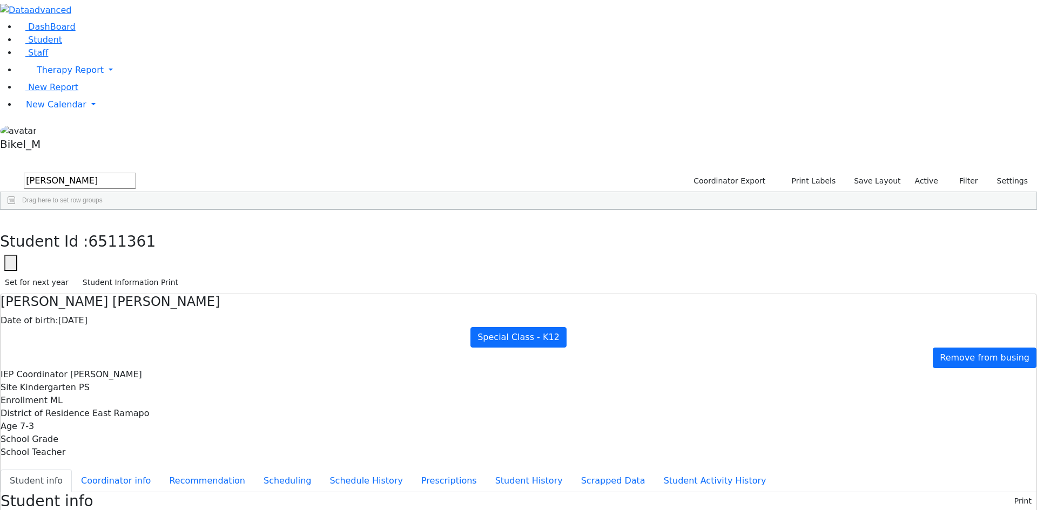
type input "[PERSON_NAME]"
click at [138, 333] on div "[PERSON_NAME]" at bounding box center [104, 340] width 68 height 15
click at [16, 210] on button "button" at bounding box center [8, 221] width 16 height 23
